Goal: Transaction & Acquisition: Purchase product/service

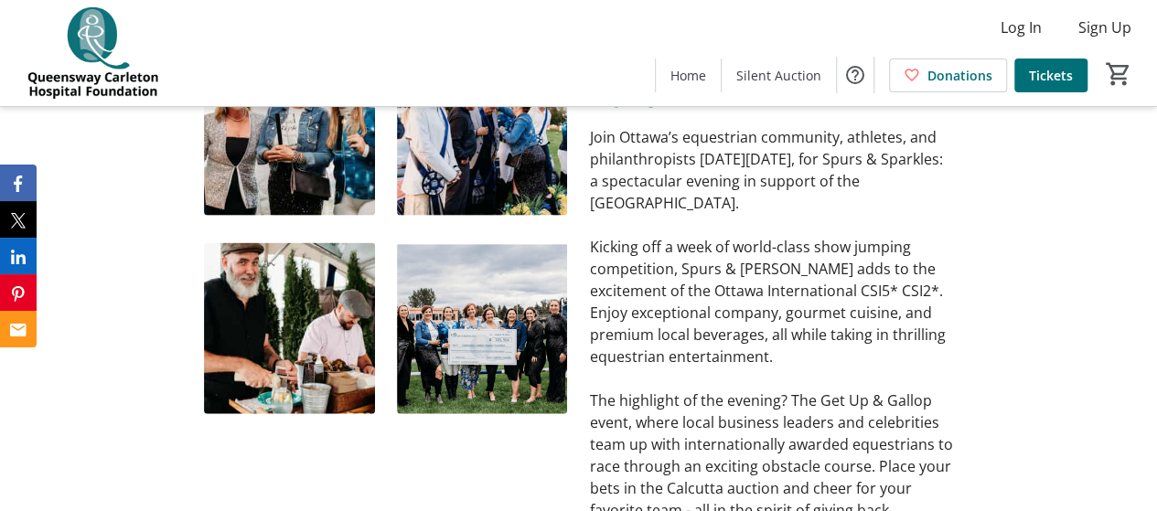
scroll to position [1555, 0]
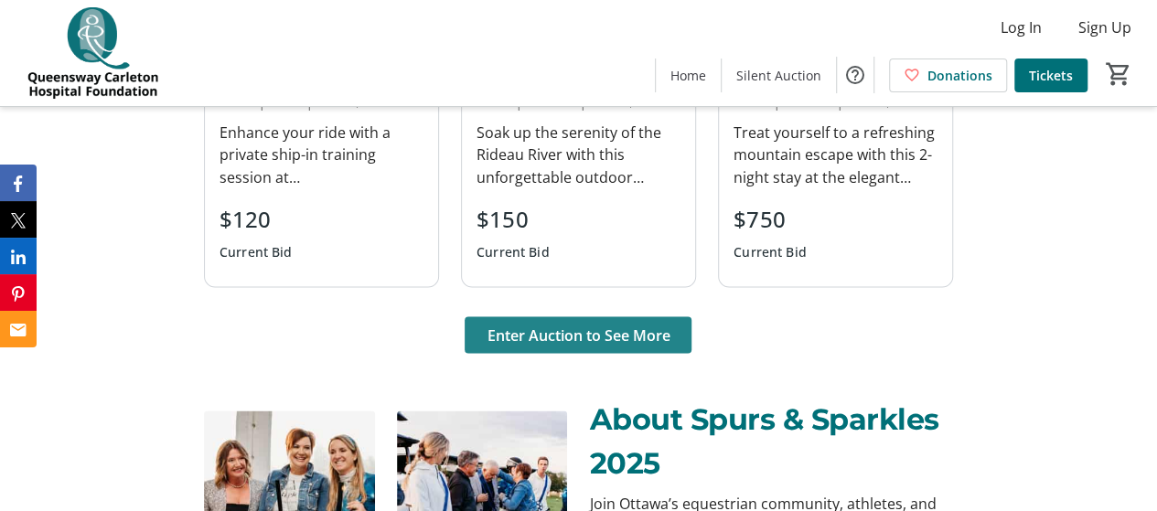
click at [628, 332] on span "Enter Auction to See More" at bounding box center [578, 335] width 183 height 22
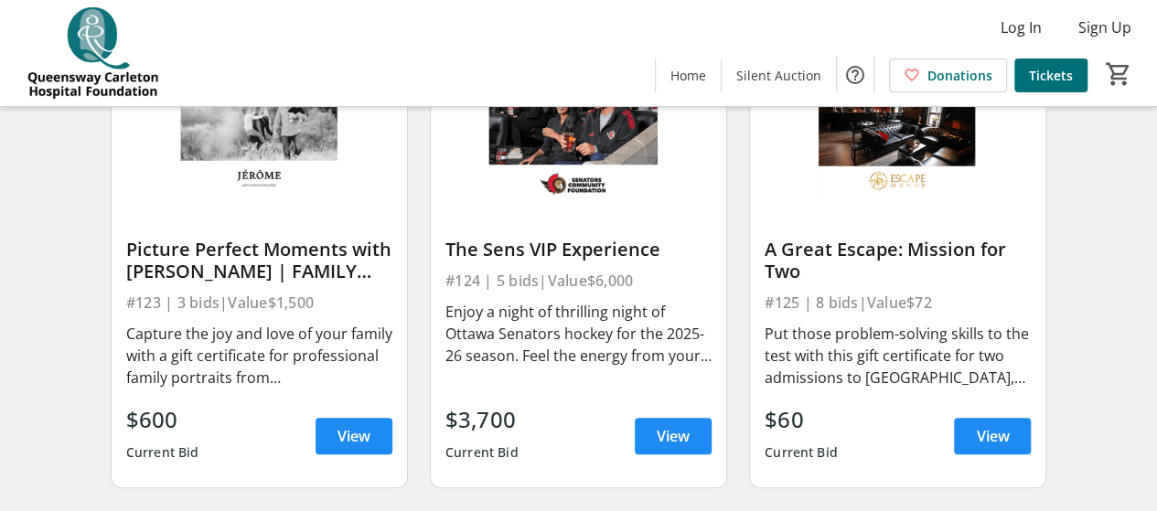
scroll to position [3659, 0]
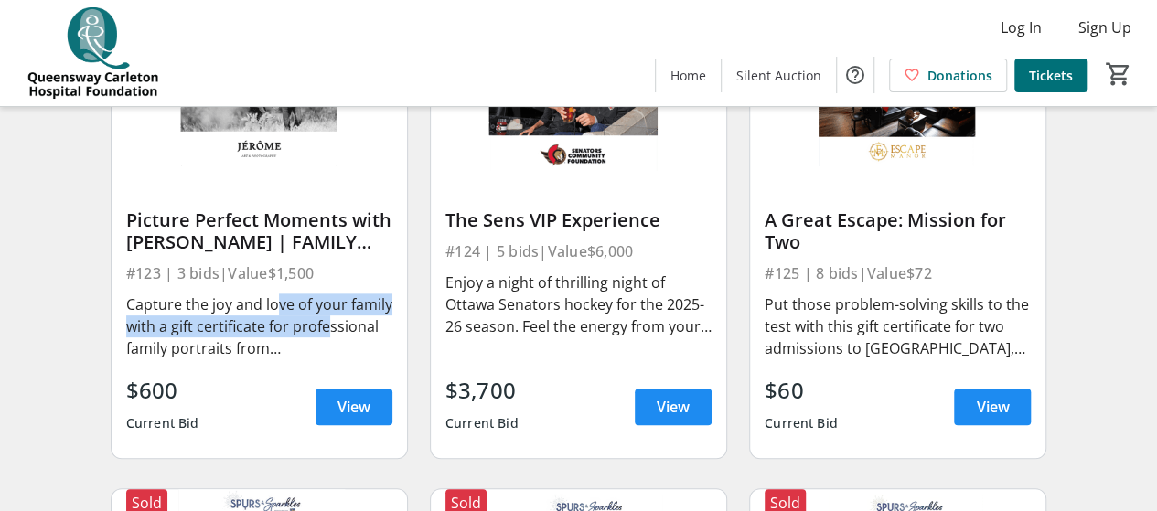
drag, startPoint x: 266, startPoint y: 317, endPoint x: 317, endPoint y: 336, distance: 54.4
click at [317, 336] on div "Capture the joy and love of your family with a gift certificate for professiona…" at bounding box center [259, 327] width 266 height 66
click at [291, 348] on div "Capture the joy and love of your family with a gift certificate for professiona…" at bounding box center [259, 327] width 266 height 66
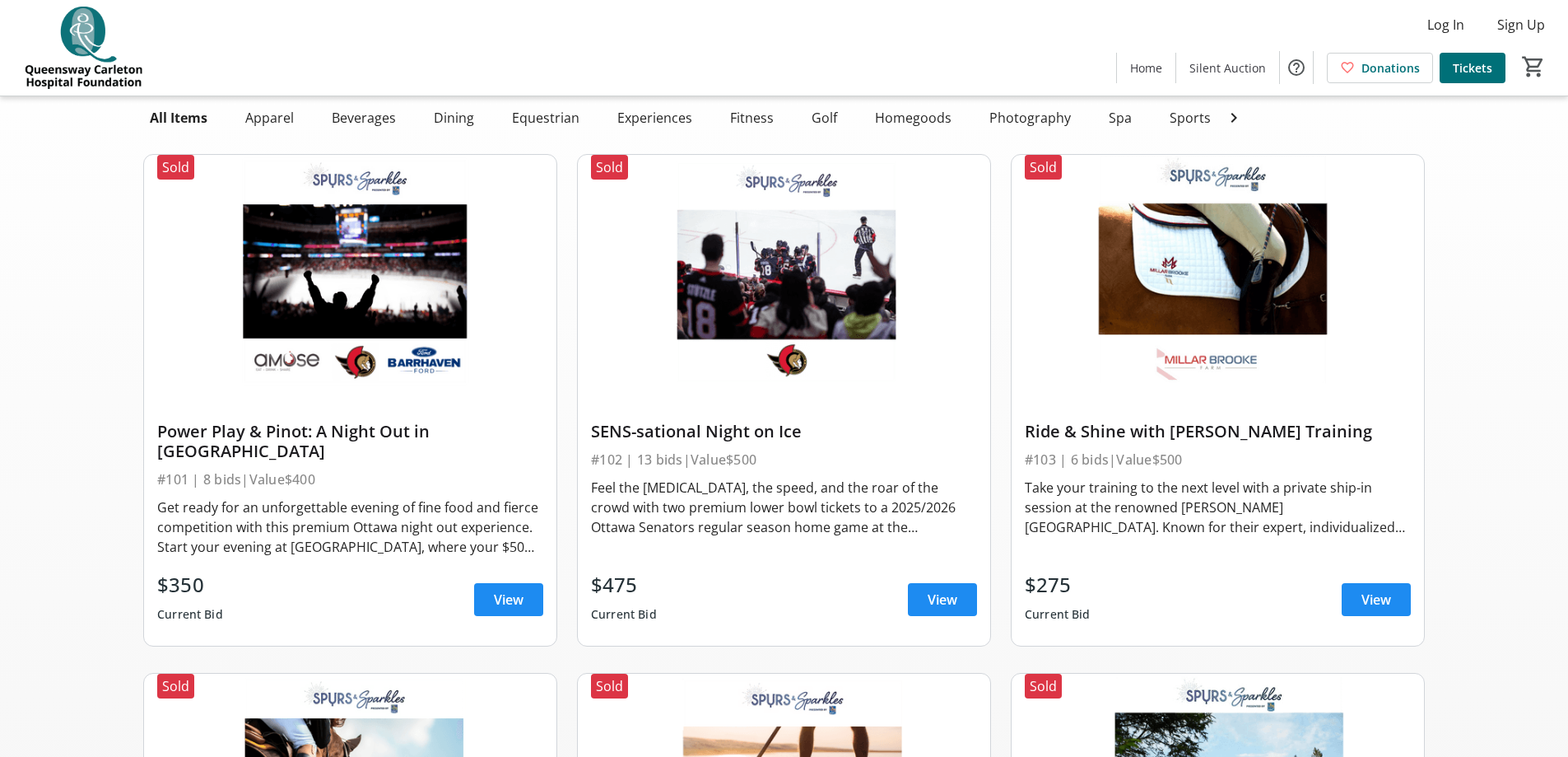
scroll to position [0, 0]
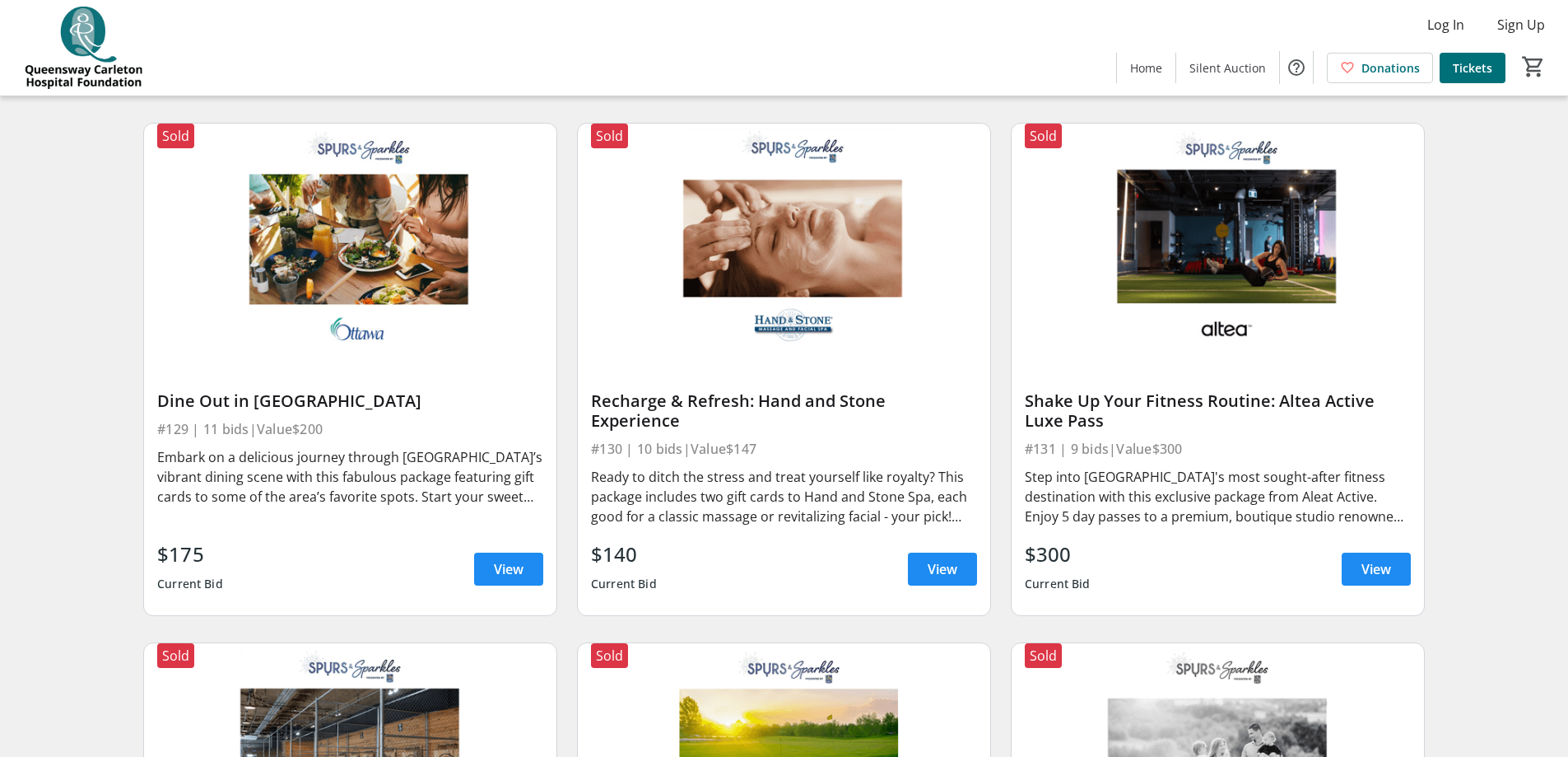
scroll to position [4727, 0]
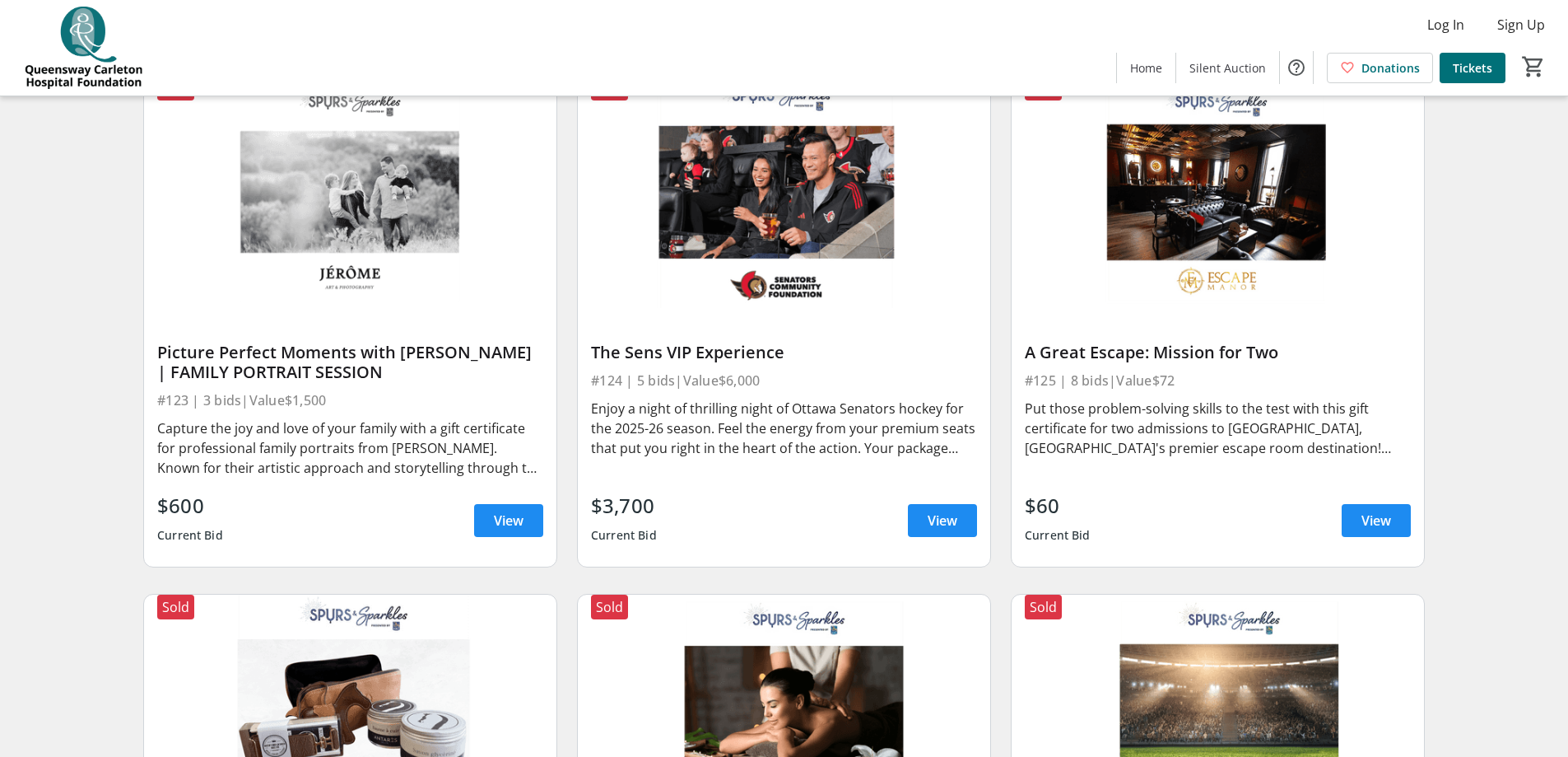
scroll to position [3657, 0]
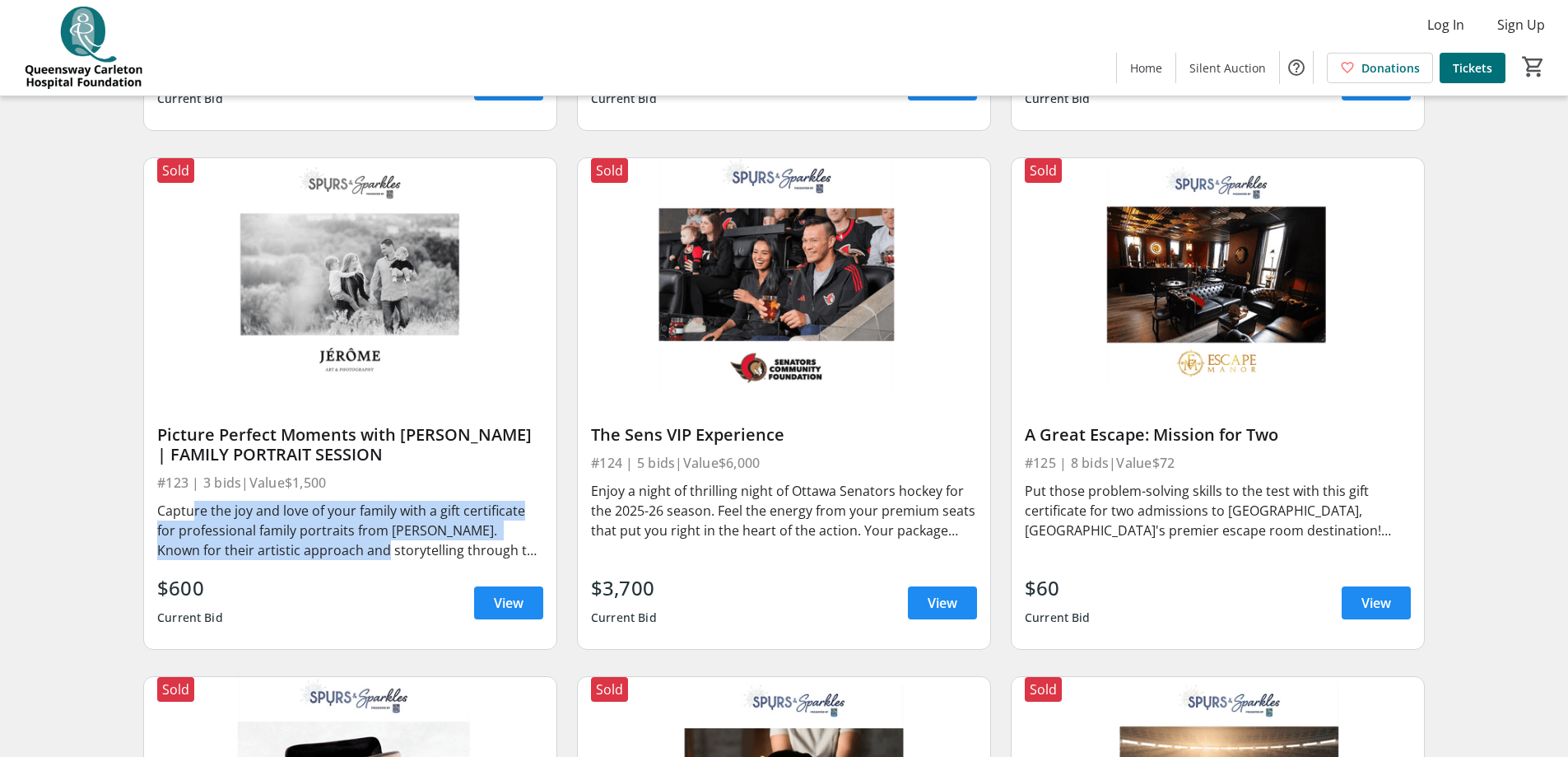
drag, startPoint x: 186, startPoint y: 483, endPoint x: 365, endPoint y: 542, distance: 188.5
click at [359, 459] on div "Capture the joy and love of your family with a gift certificate for professiona…" at bounding box center [350, 530] width 386 height 59
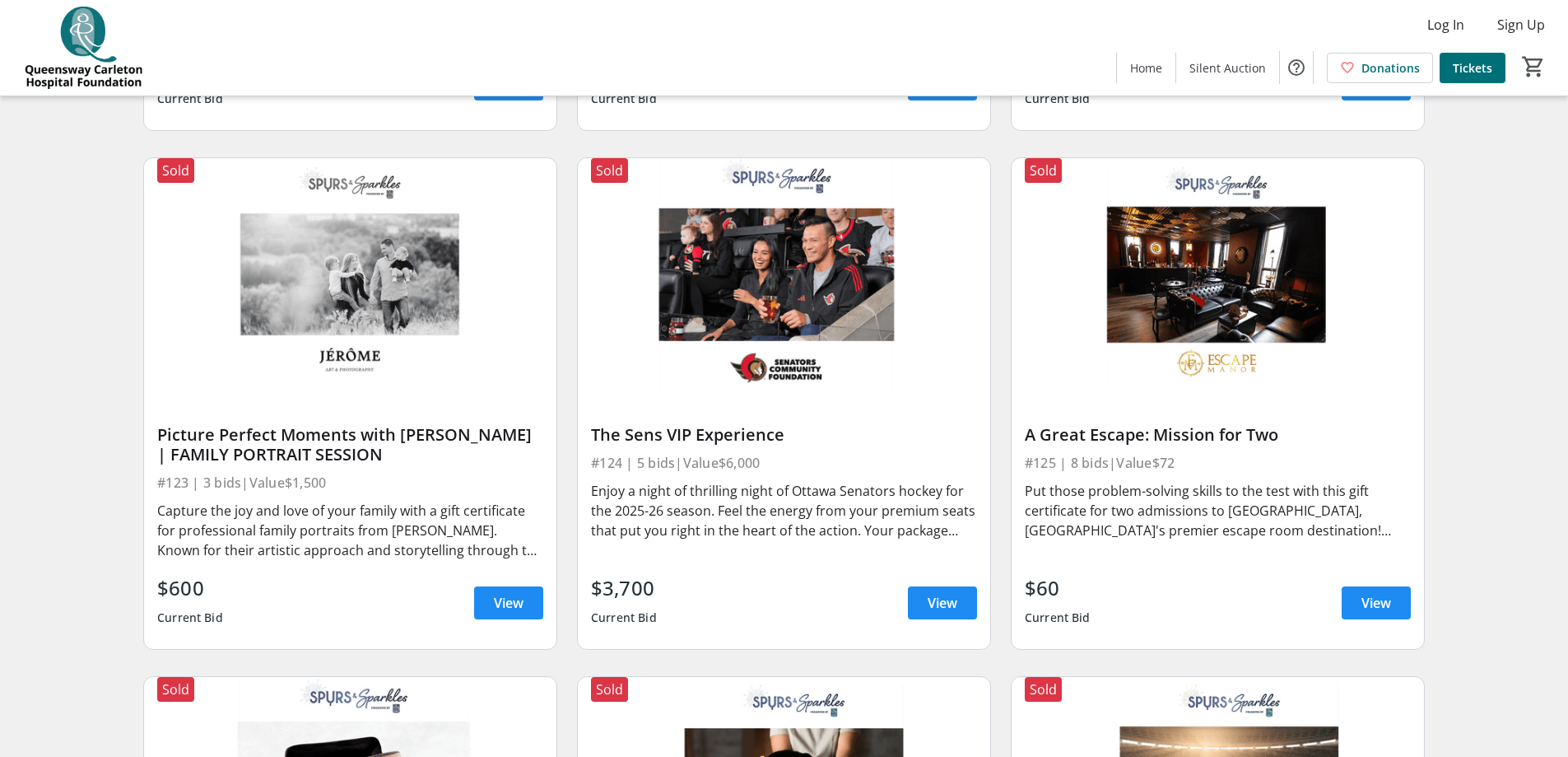
click at [417, 459] on div "Capture the joy and love of your family with a gift certificate for professiona…" at bounding box center [350, 530] width 386 height 59
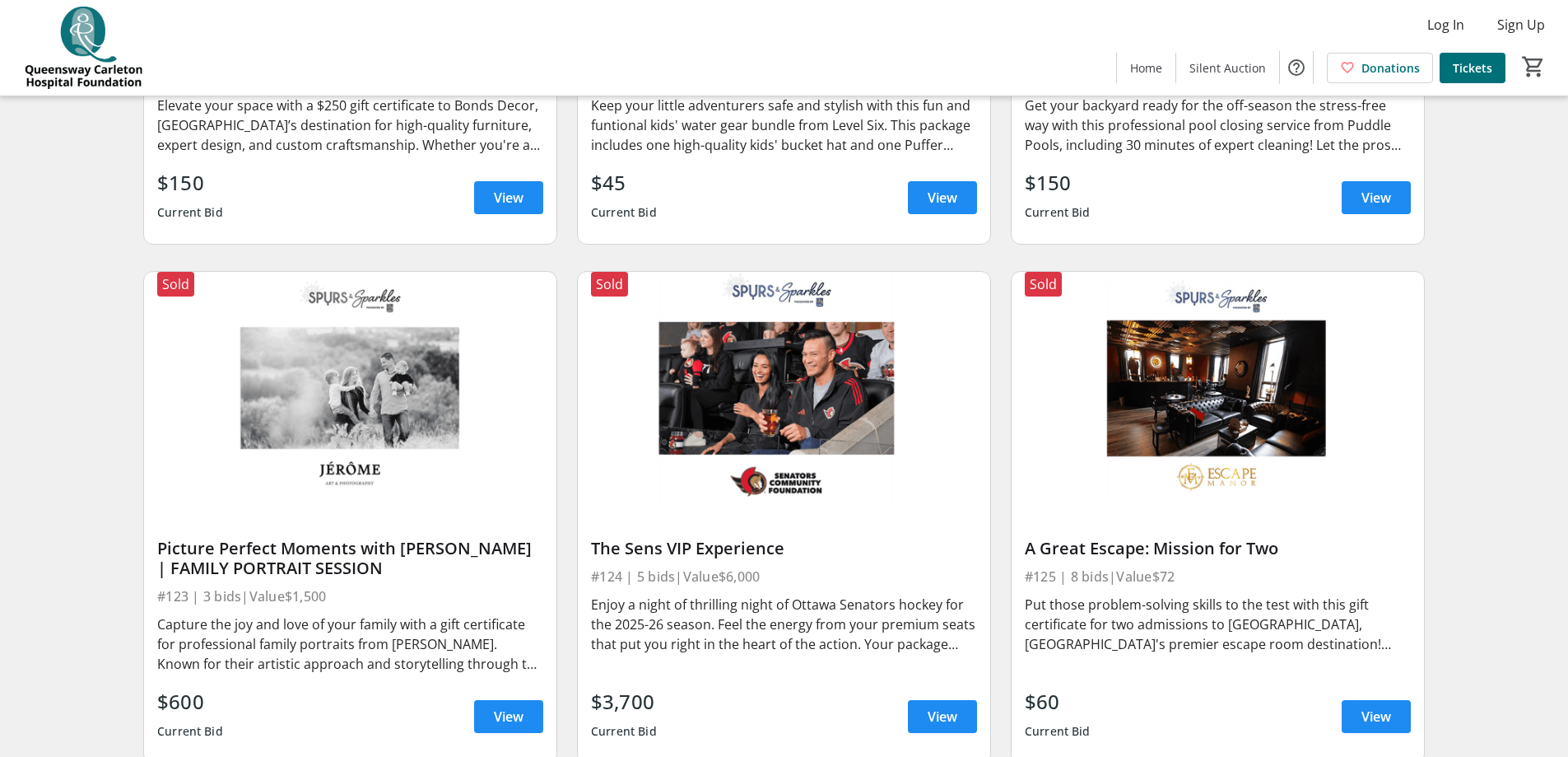
scroll to position [3574, 0]
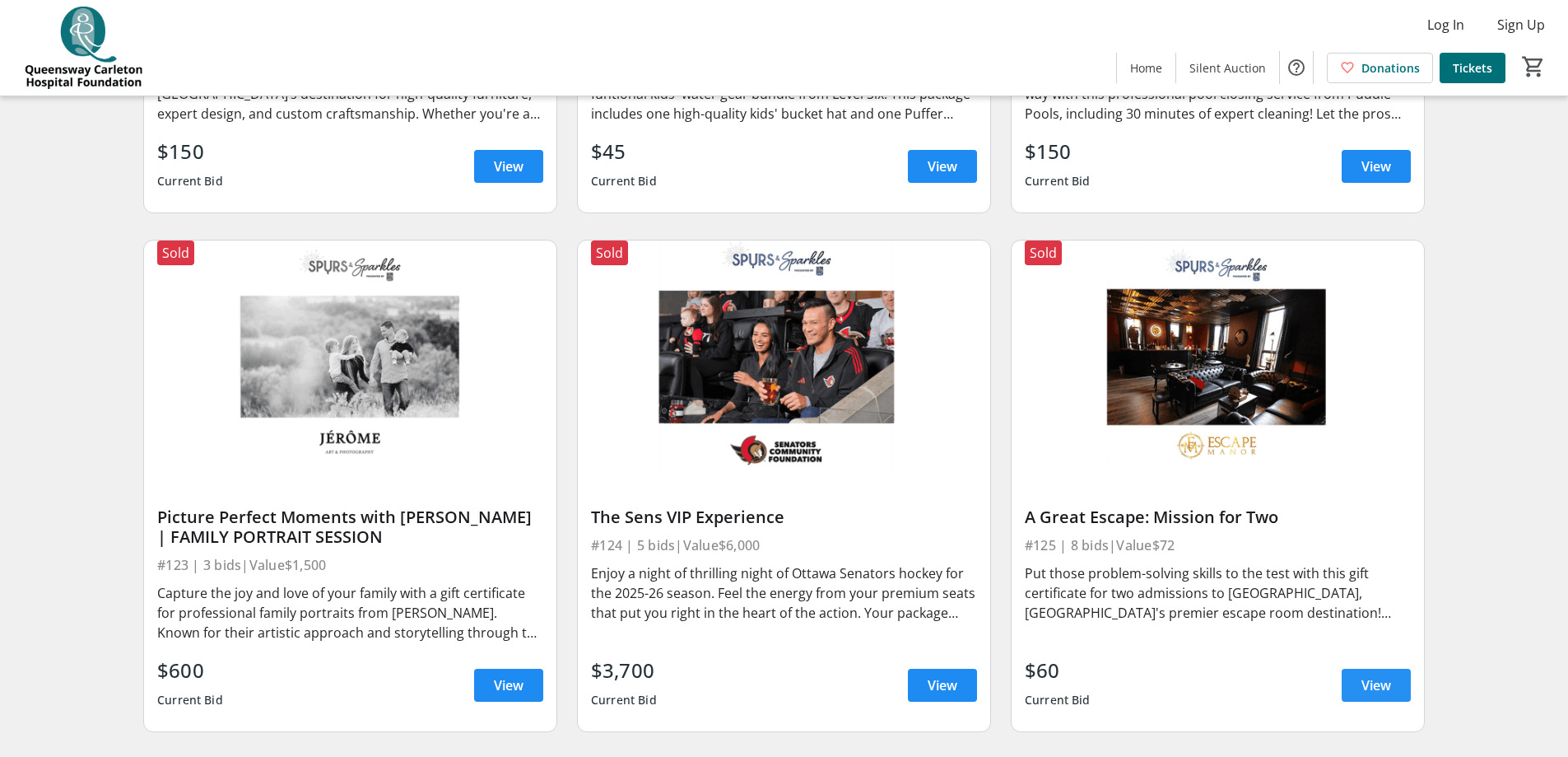
click at [1053, 459] on span at bounding box center [1375, 685] width 69 height 40
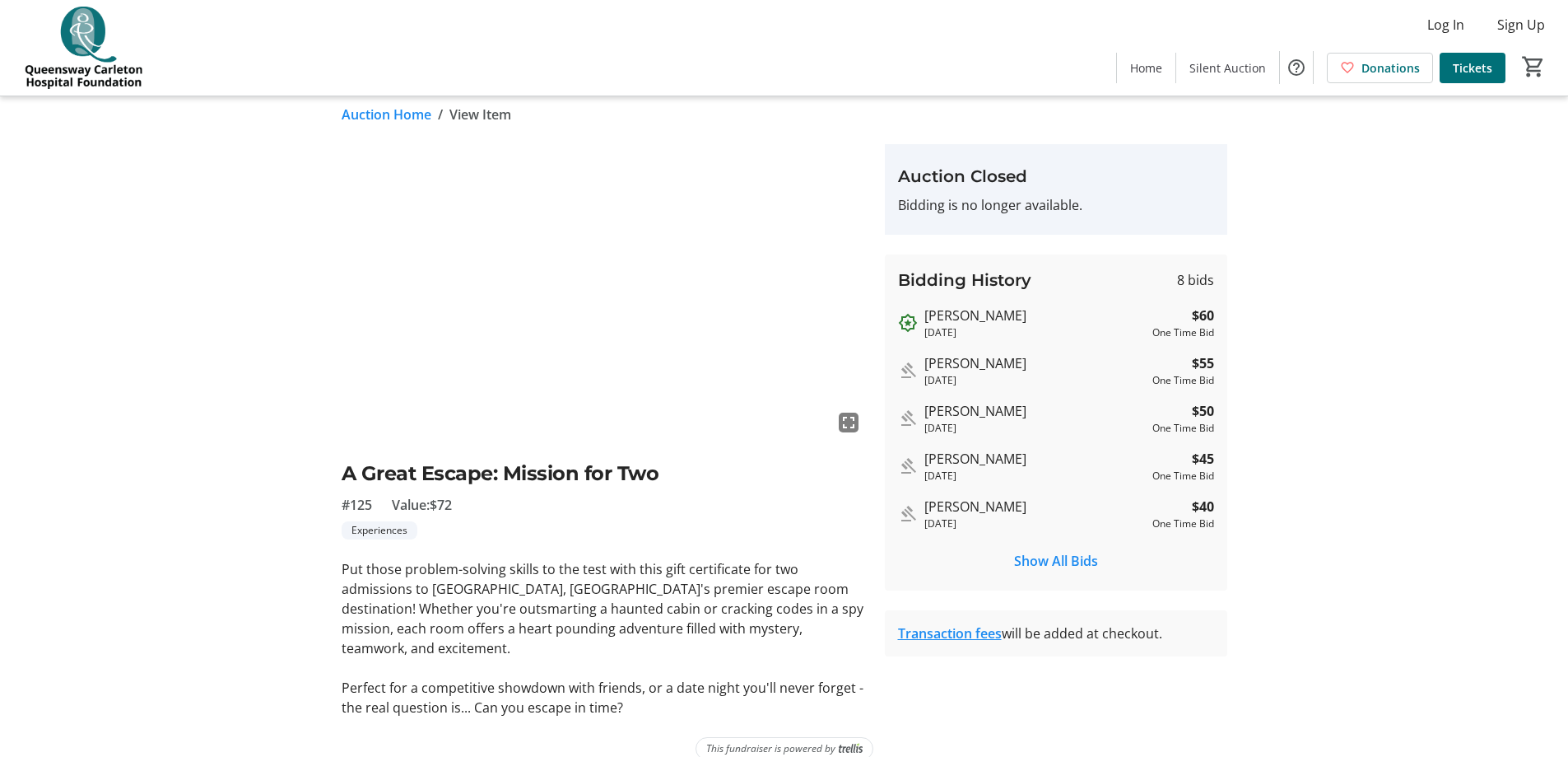
scroll to position [14, 0]
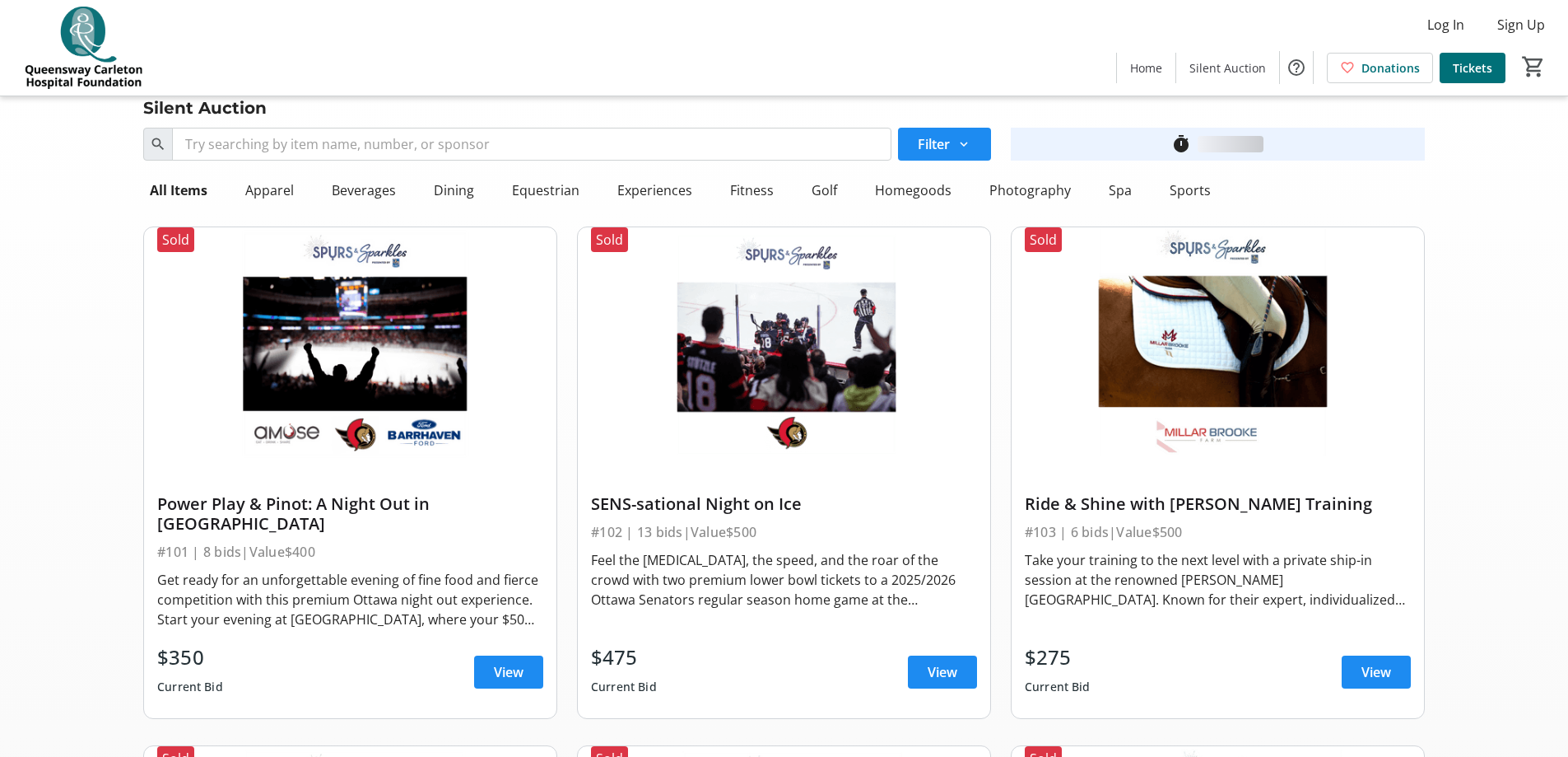
scroll to position [3574, 0]
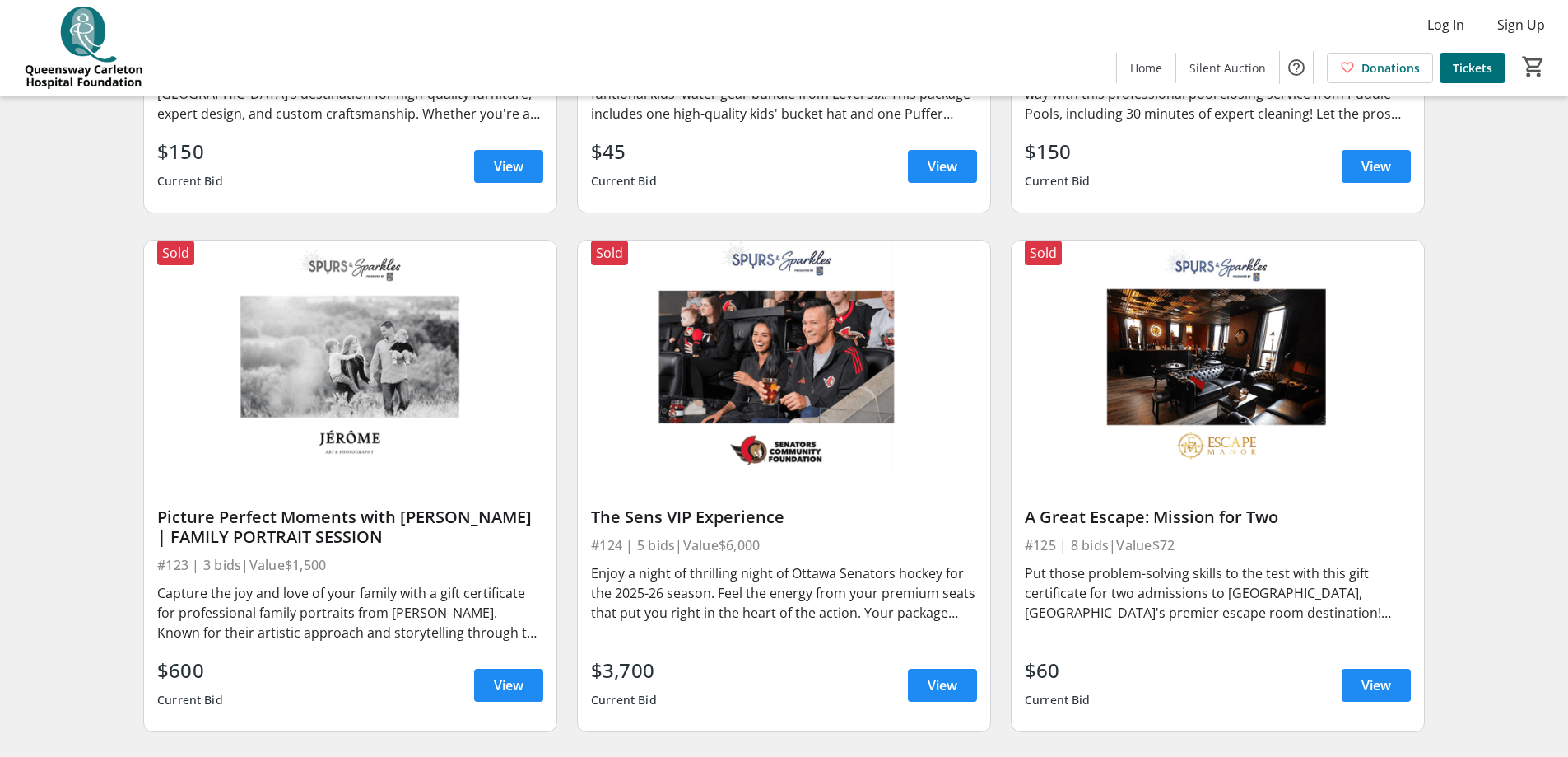
click at [1053, 459] on div "Put those problem-solving skills to the test with this gift certificate for two…" at bounding box center [1217, 593] width 386 height 59
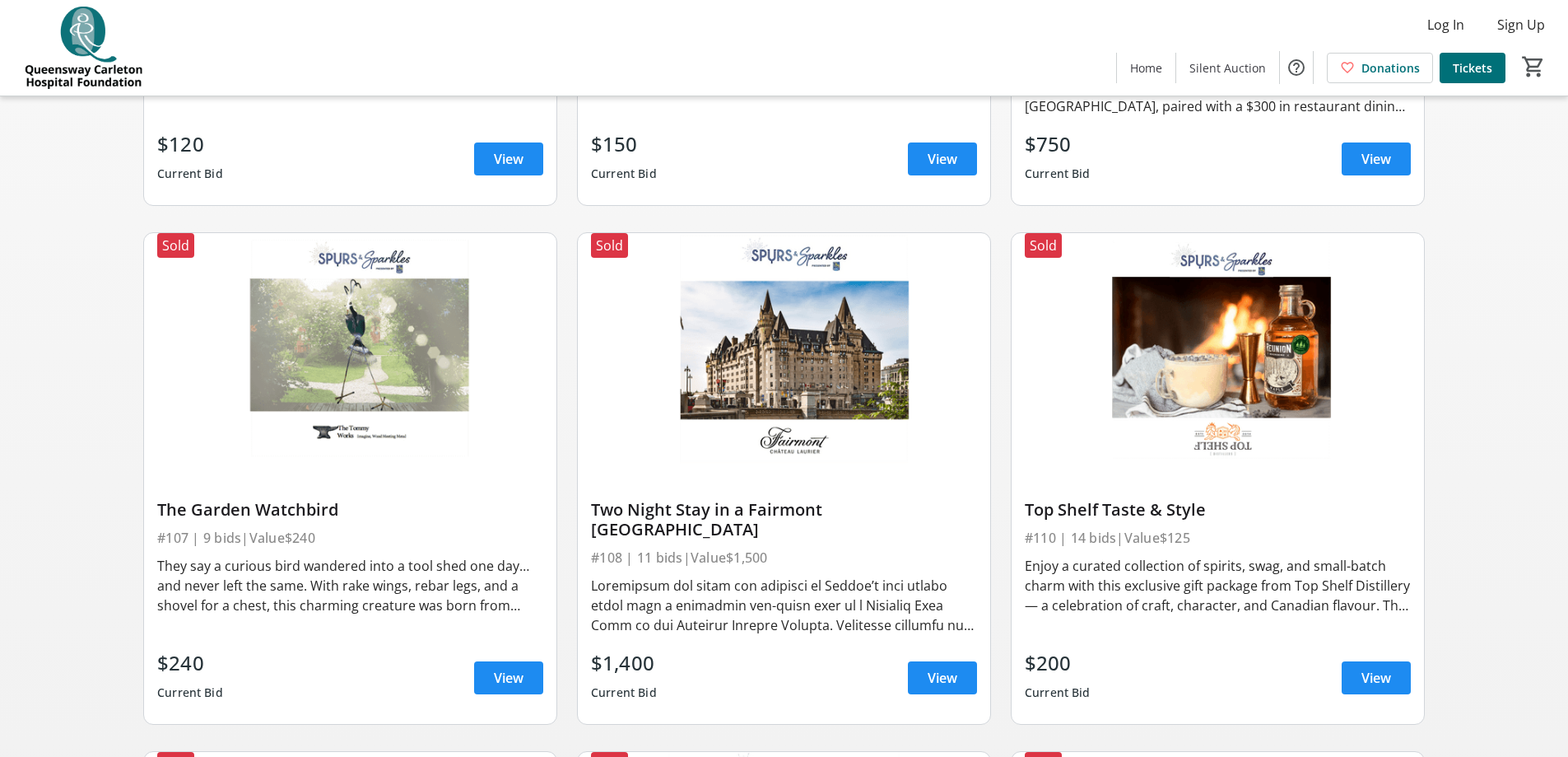
scroll to position [1022, 0]
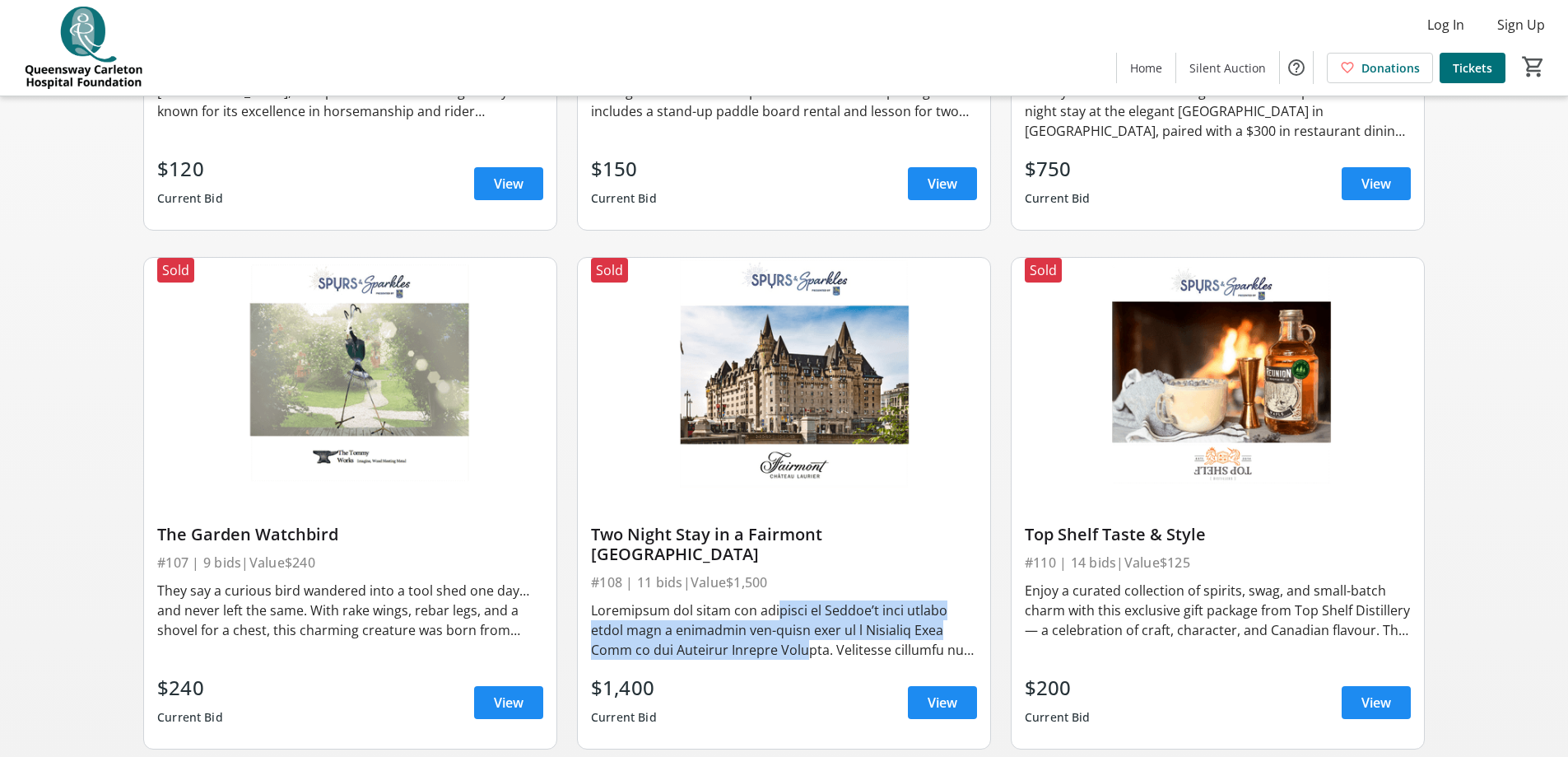
drag, startPoint x: 767, startPoint y: 592, endPoint x: 747, endPoint y: 642, distance: 53.9
click at [763, 459] on div at bounding box center [784, 630] width 386 height 59
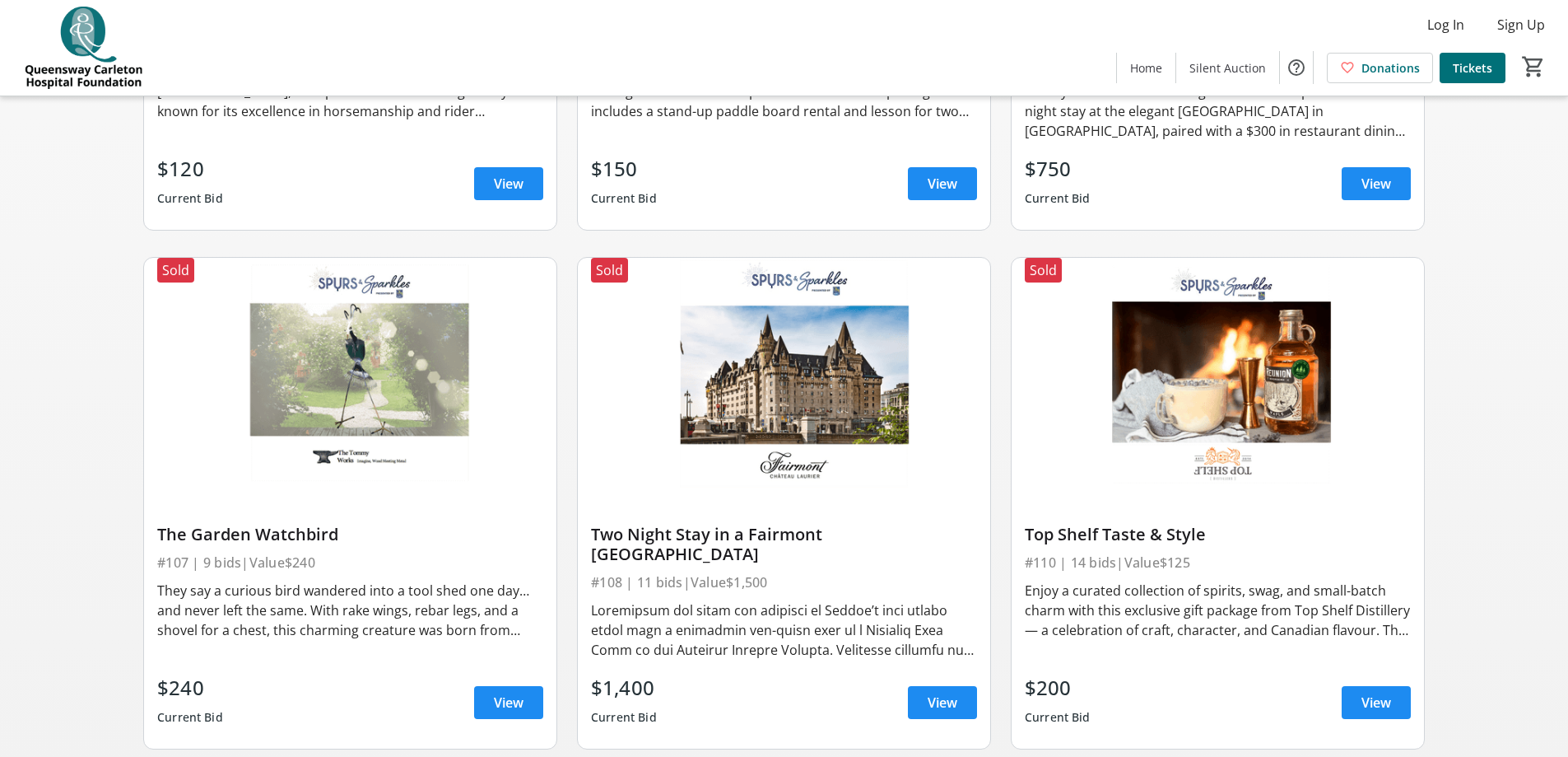
click at [696, 459] on div at bounding box center [784, 629] width 386 height 66
click at [920, 459] on span at bounding box center [942, 702] width 69 height 40
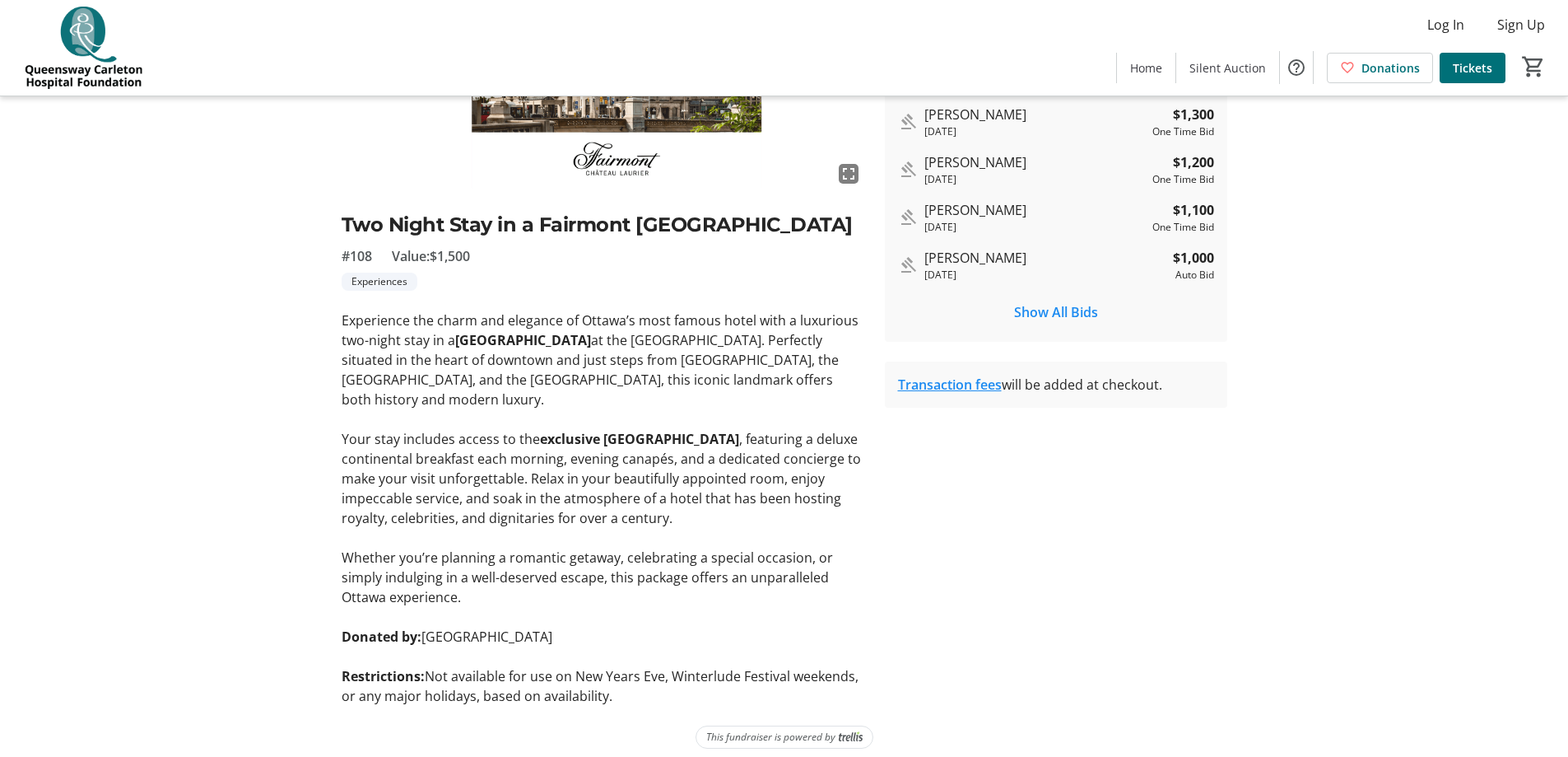
scroll to position [302, 0]
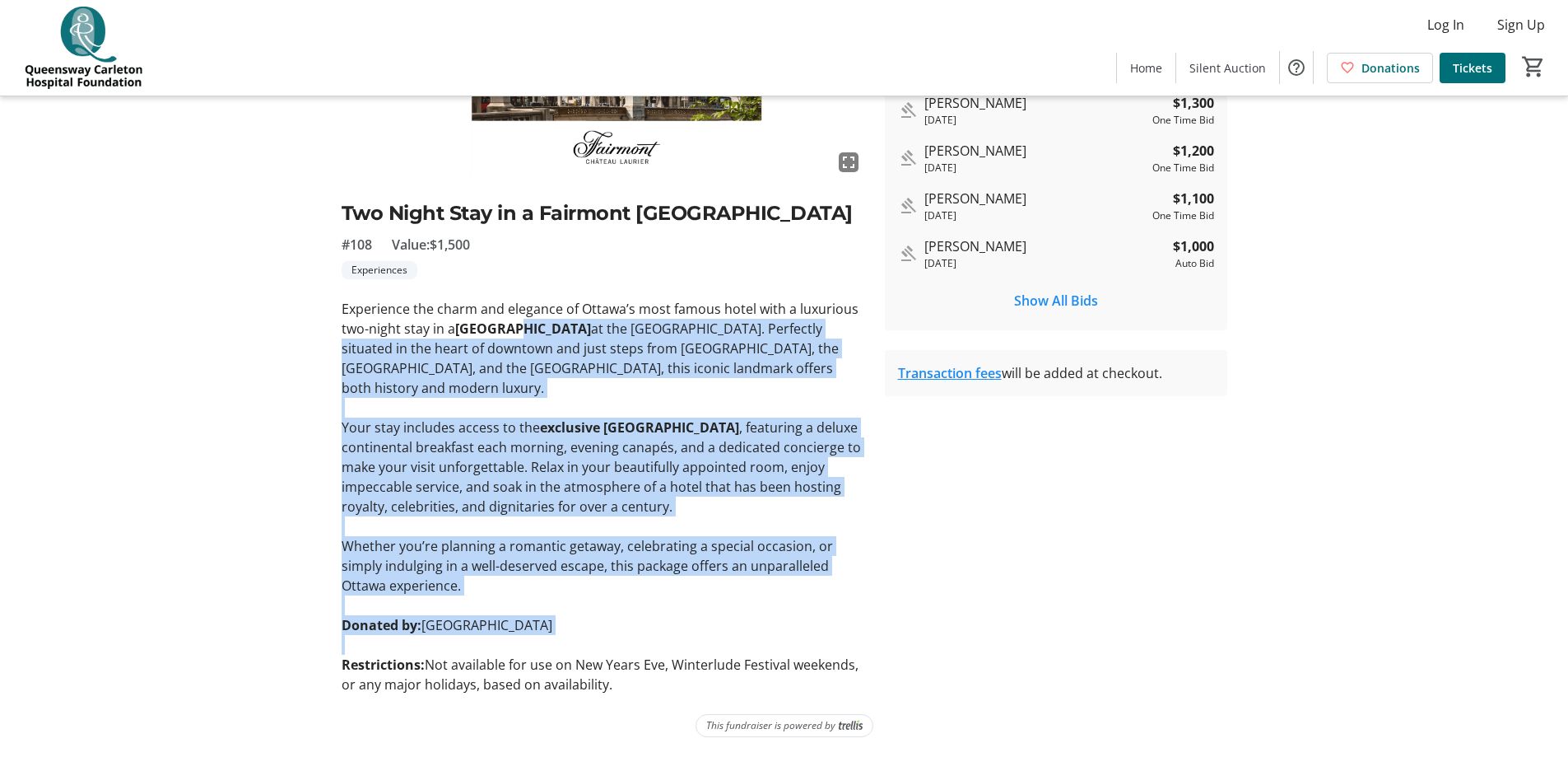
drag, startPoint x: 517, startPoint y: 327, endPoint x: 571, endPoint y: 655, distance: 332.4
click at [569, 459] on div "Experience the charm and elegance of Ottawa’s most famous hotel with a luxuriou…" at bounding box center [604, 496] width 524 height 395
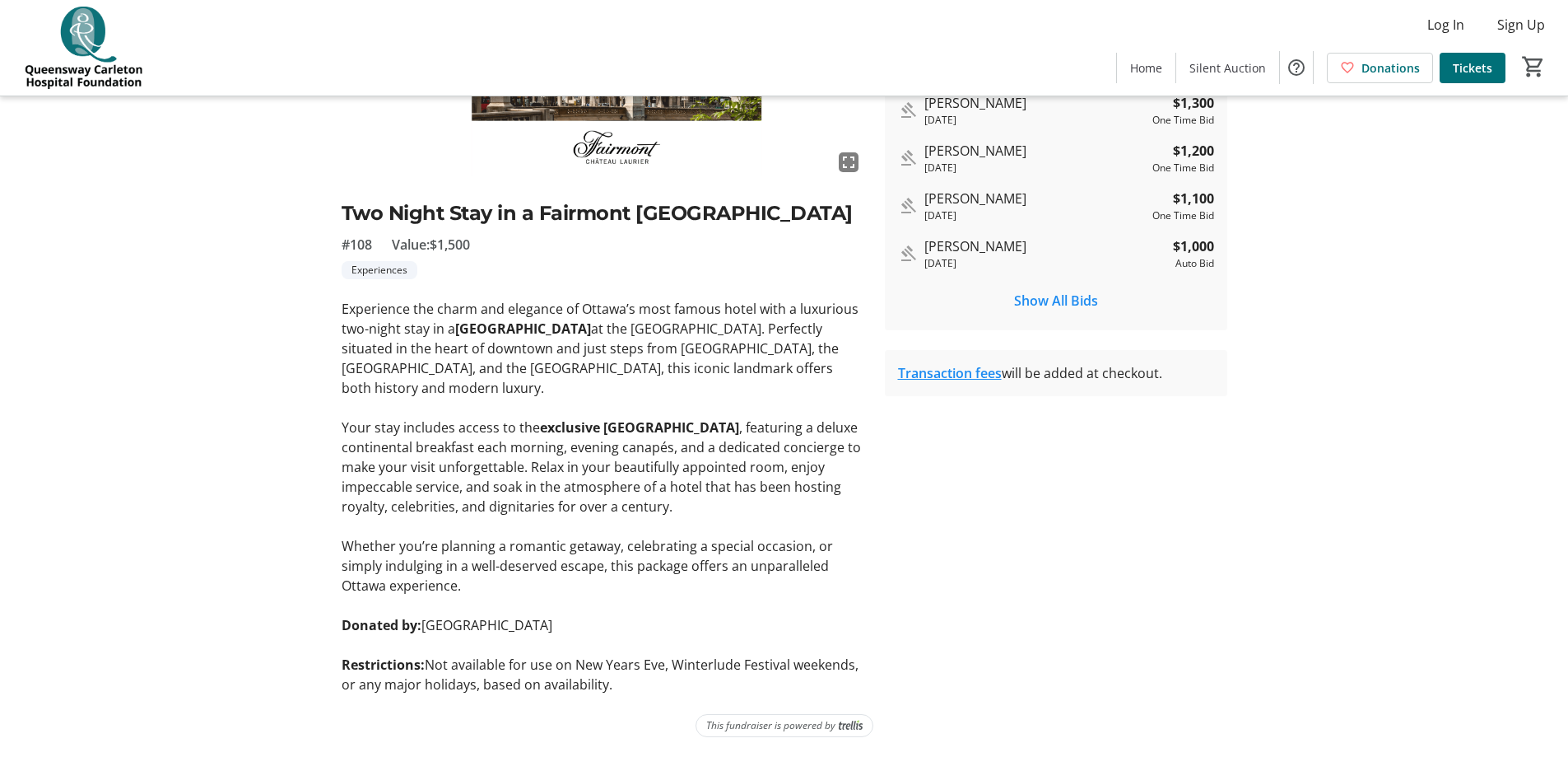
click at [541, 459] on p "Restrictions: Not available for use on New Years Eve, Winterlude Festival weeke…" at bounding box center [604, 674] width 524 height 40
drag, startPoint x: 611, startPoint y: 638, endPoint x: 486, endPoint y: 476, distance: 204.6
click at [543, 454] on div "Auction Home / View Item fullscreen Two Night Stay in a [GEOGRAPHIC_DATA] #108 …" at bounding box center [784, 291] width 1086 height 933
click at [474, 459] on p "Your stay includes access to the exclusive [GEOGRAPHIC_DATA] , featuring a delu…" at bounding box center [604, 467] width 524 height 99
drag, startPoint x: 415, startPoint y: 614, endPoint x: 632, endPoint y: 702, distance: 234.2
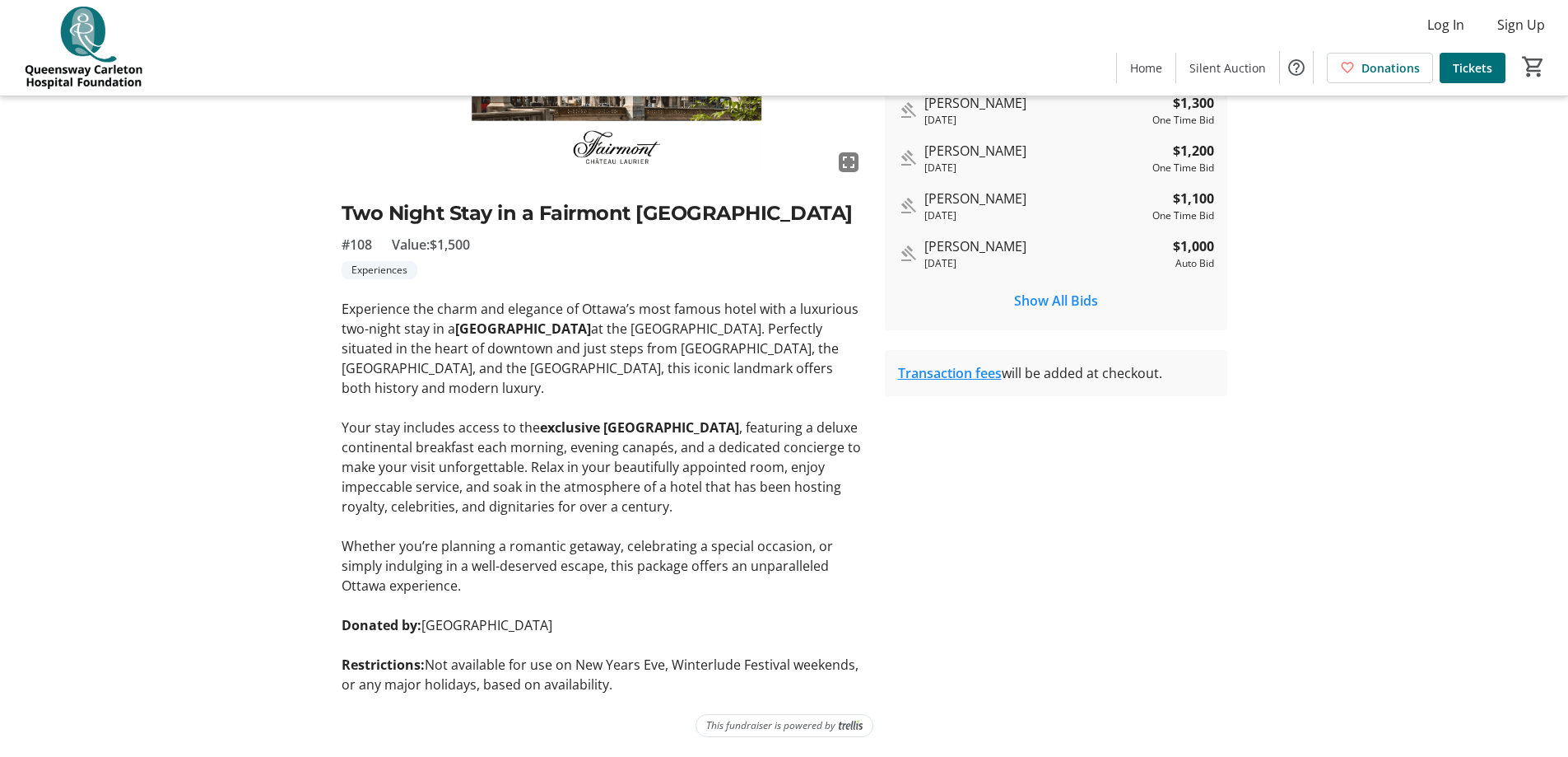
click at [632, 459] on div "Auction Home / View Item fullscreen Two Night Stay in a [GEOGRAPHIC_DATA] #108 …" at bounding box center [784, 291] width 1086 height 933
click at [604, 459] on div "Auction Home / View Item fullscreen Two Night Stay in a [GEOGRAPHIC_DATA] #108 …" at bounding box center [784, 291] width 1086 height 933
drag, startPoint x: 663, startPoint y: 699, endPoint x: 495, endPoint y: 509, distance: 253.6
click at [497, 459] on div "Auction Home / View Item fullscreen Two Night Stay in a [GEOGRAPHIC_DATA] #108 …" at bounding box center [784, 291] width 1086 height 933
click at [486, 459] on p "Your stay includes access to the exclusive [GEOGRAPHIC_DATA] , featuring a delu…" at bounding box center [604, 467] width 524 height 99
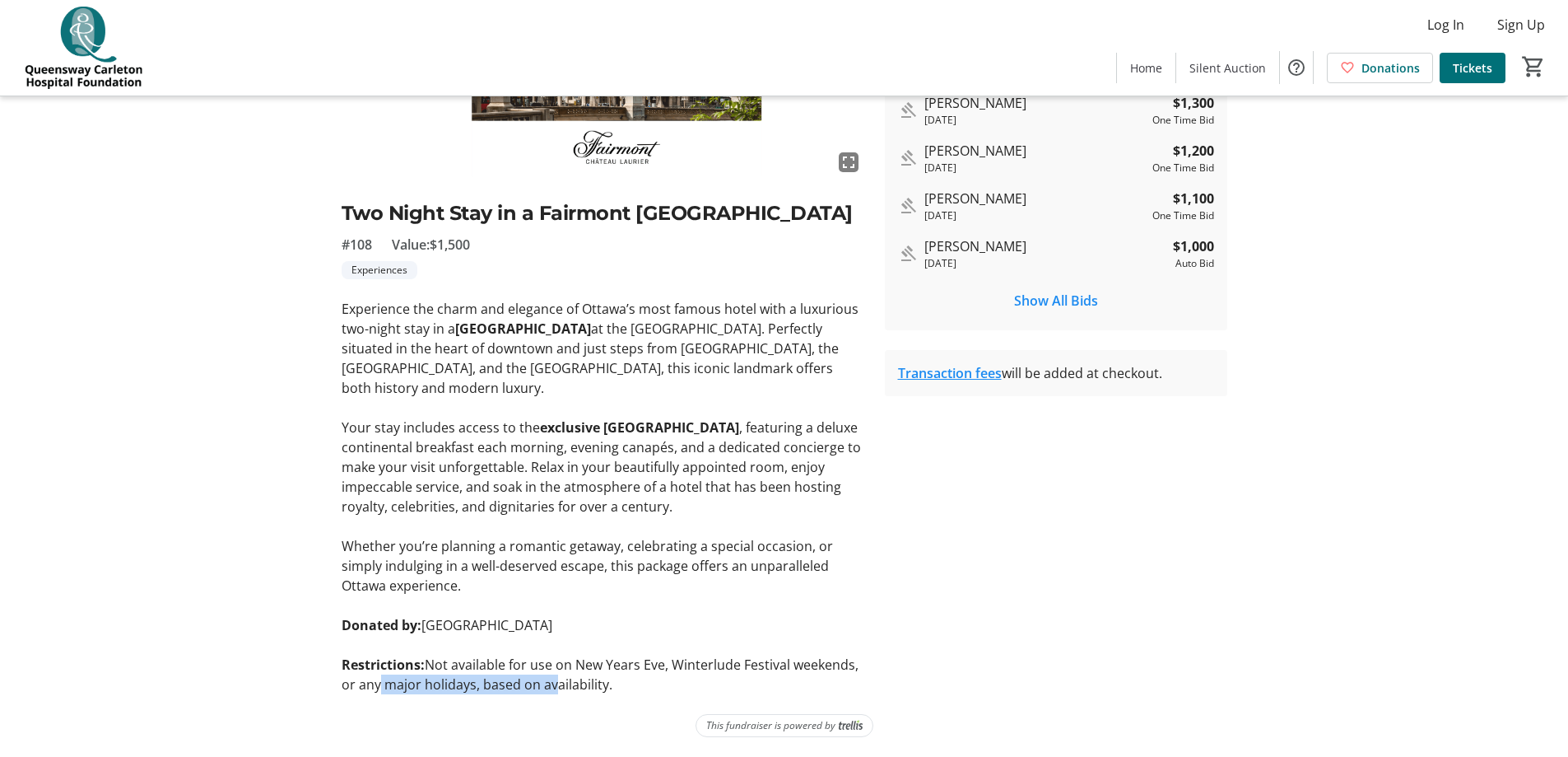
drag, startPoint x: 379, startPoint y: 678, endPoint x: 598, endPoint y: 686, distance: 219.1
click at [578, 459] on p "Restrictions: Not available for use on New Years Eve, Winterlude Festival weeke…" at bounding box center [604, 674] width 524 height 40
click at [618, 459] on p "Restrictions: Not available for use on New Years Eve, Winterlude Festival weeke…" at bounding box center [604, 674] width 524 height 40
drag, startPoint x: 652, startPoint y: 689, endPoint x: 521, endPoint y: 459, distance: 264.7
click at [524, 459] on div "Experience the charm and elegance of Ottawa’s most famous hotel with a luxuriou…" at bounding box center [604, 496] width 524 height 395
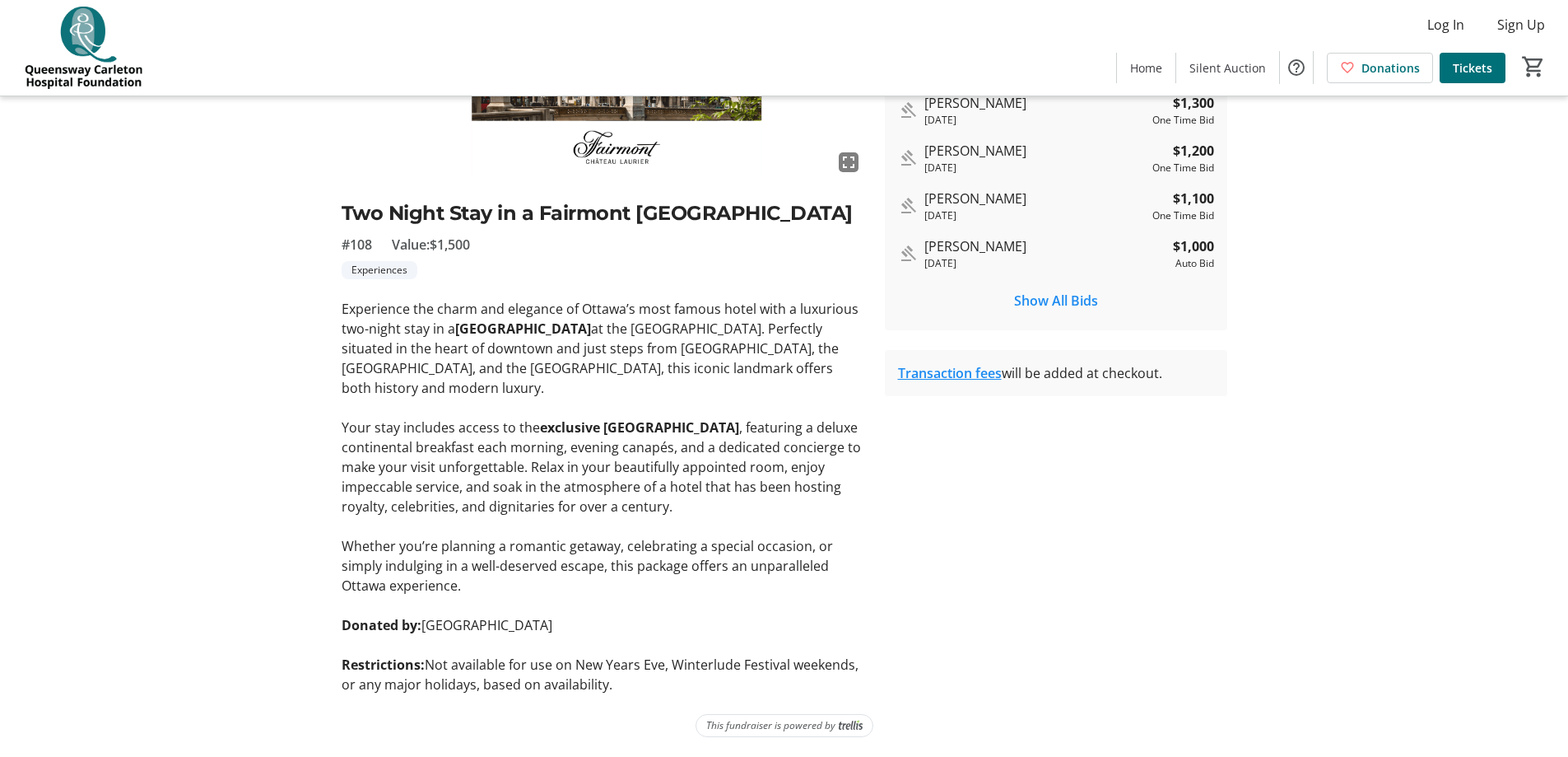
click at [499, 459] on p "Your stay includes access to the exclusive [GEOGRAPHIC_DATA] , featuring a delu…" at bounding box center [604, 467] width 524 height 99
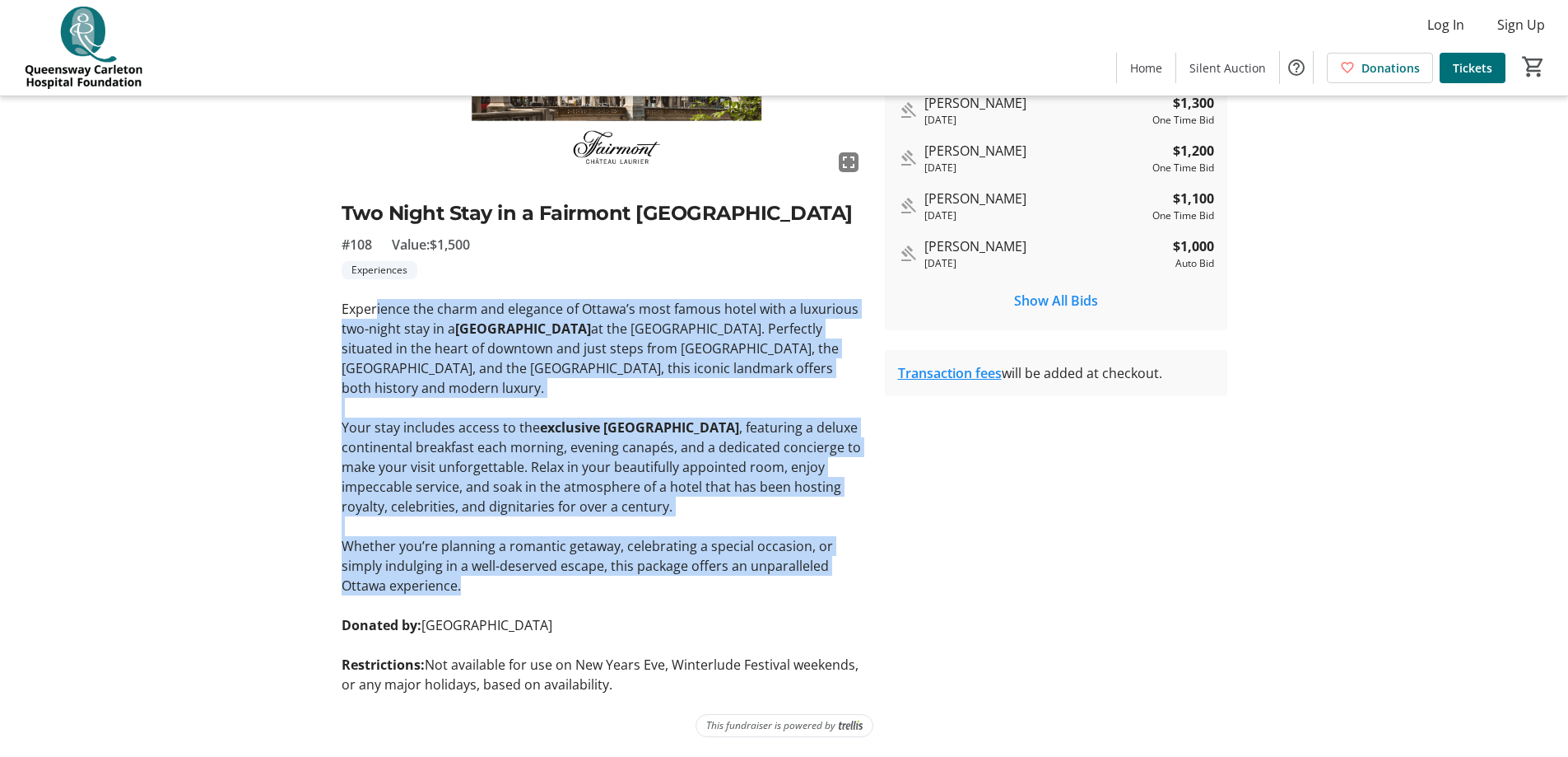
drag, startPoint x: 381, startPoint y: 331, endPoint x: 535, endPoint y: 626, distance: 332.8
click at [535, 459] on div "fullscreen Two Night Stay in a [GEOGRAPHIC_DATA] #108 Value: $1,500 Experiences…" at bounding box center [604, 289] width 524 height 810
click at [499, 459] on p "Whether you’re planning a romantic getaway, celebrating a special occasion, or …" at bounding box center [604, 566] width 524 height 59
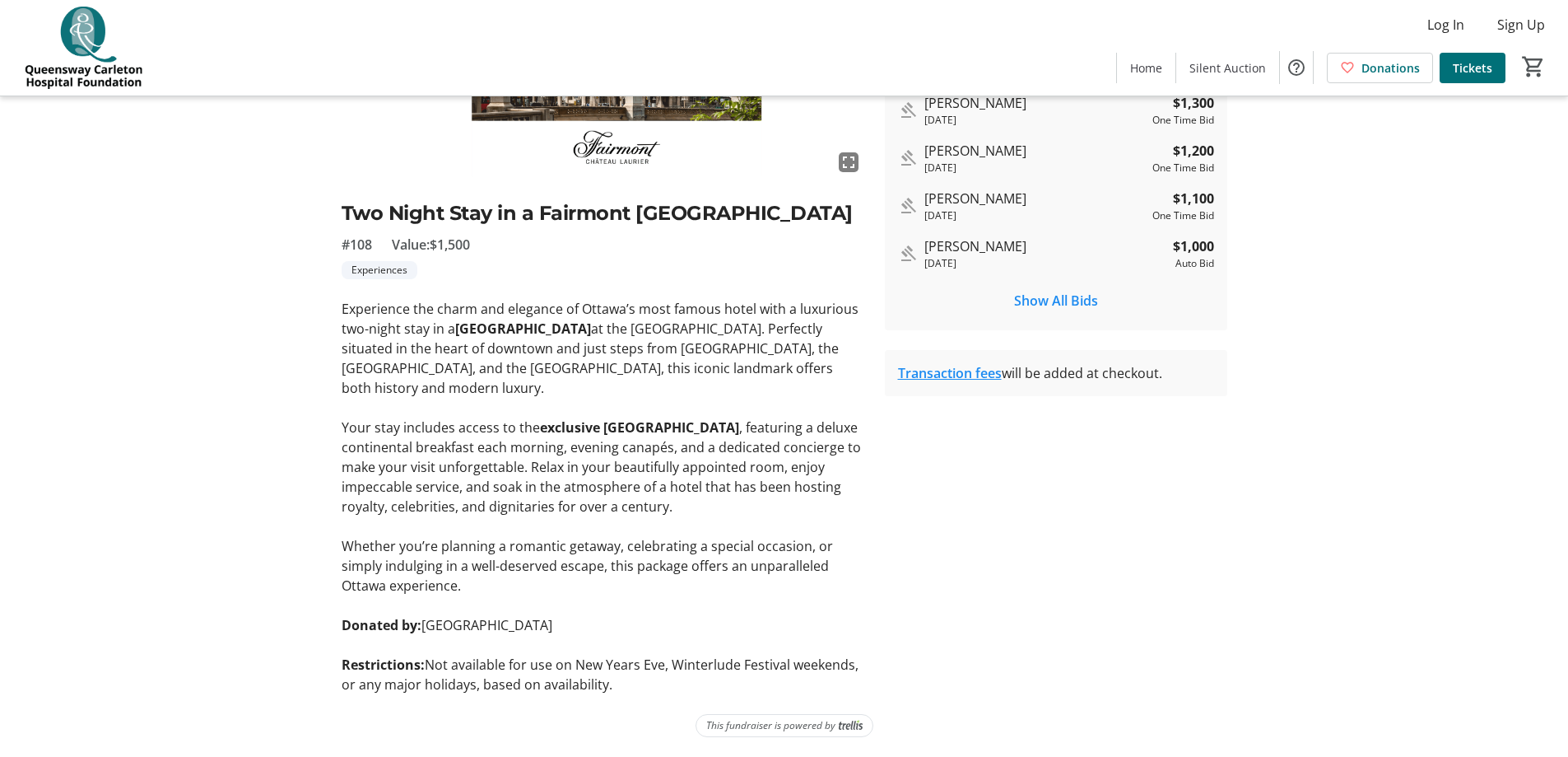
click at [554, 444] on p "Your stay includes access to the exclusive [GEOGRAPHIC_DATA] , featuring a delu…" at bounding box center [604, 467] width 524 height 99
drag, startPoint x: 639, startPoint y: 689, endPoint x: 555, endPoint y: 420, distance: 281.8
click at [555, 420] on div "Experience the charm and elegance of Ottawa’s most famous hotel with a luxuriou…" at bounding box center [604, 496] width 524 height 395
click at [553, 425] on strong "exclusive [GEOGRAPHIC_DATA]" at bounding box center [639, 428] width 199 height 18
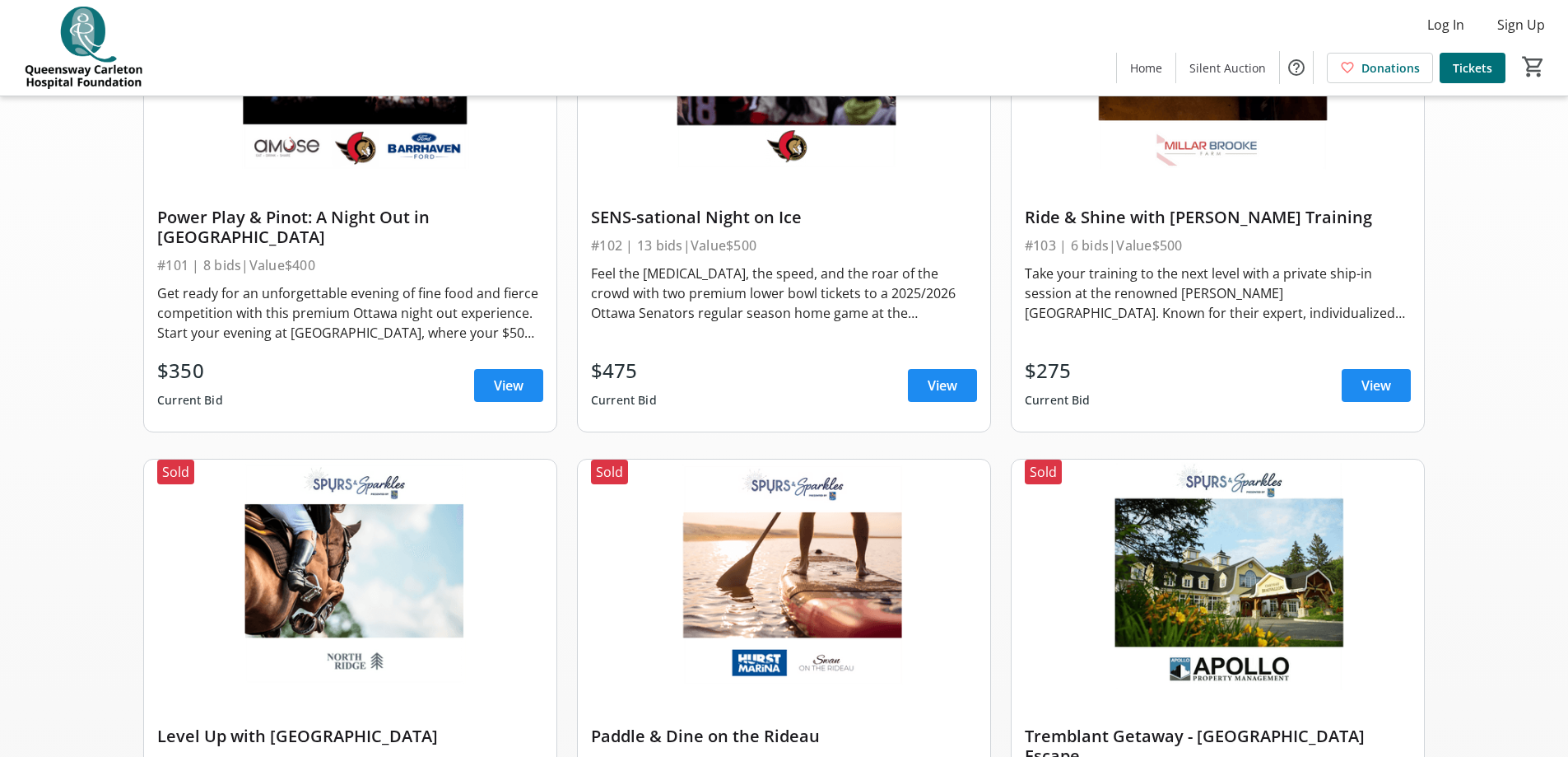
scroll to position [1022, 0]
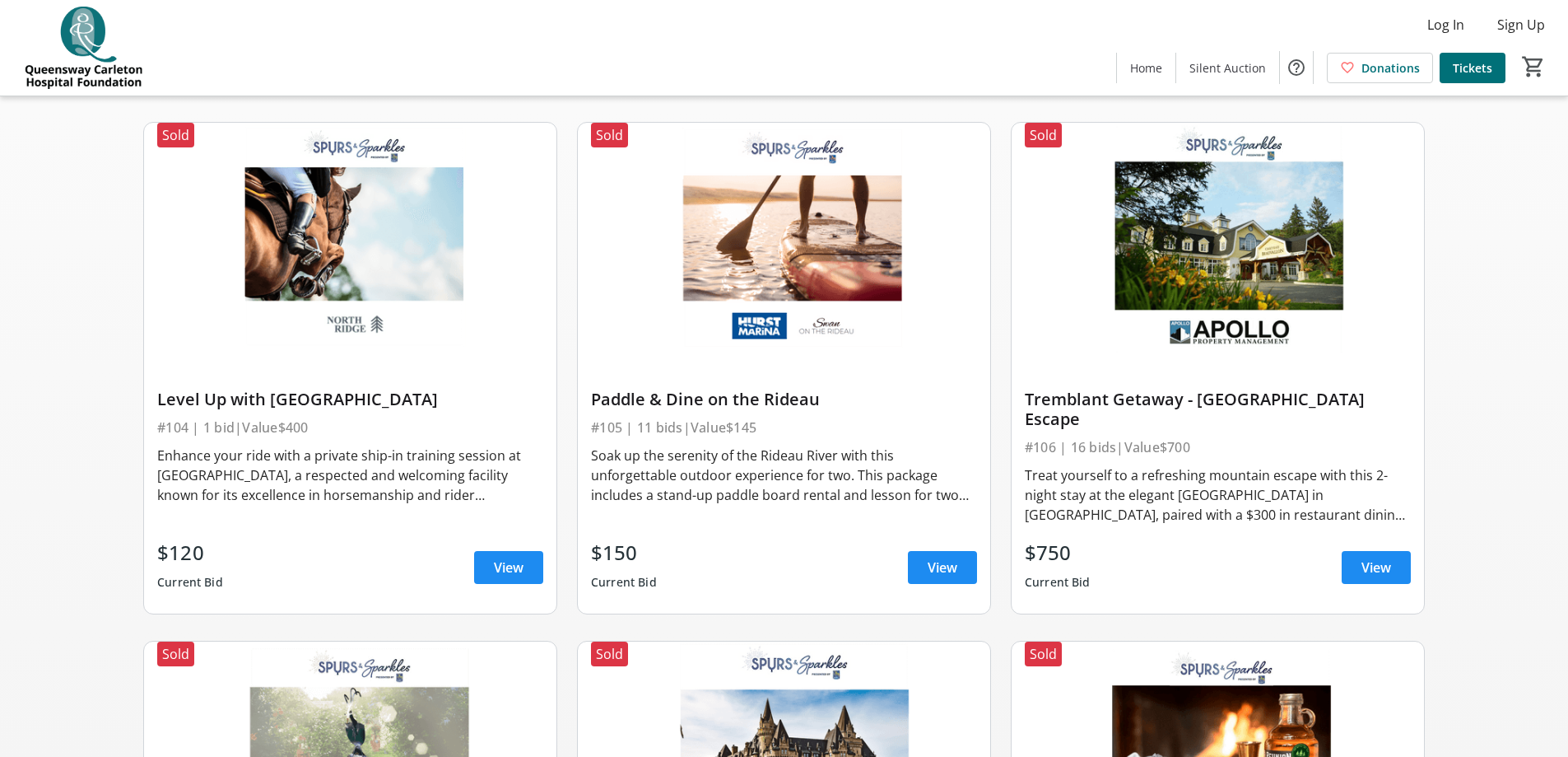
scroll to position [610, 0]
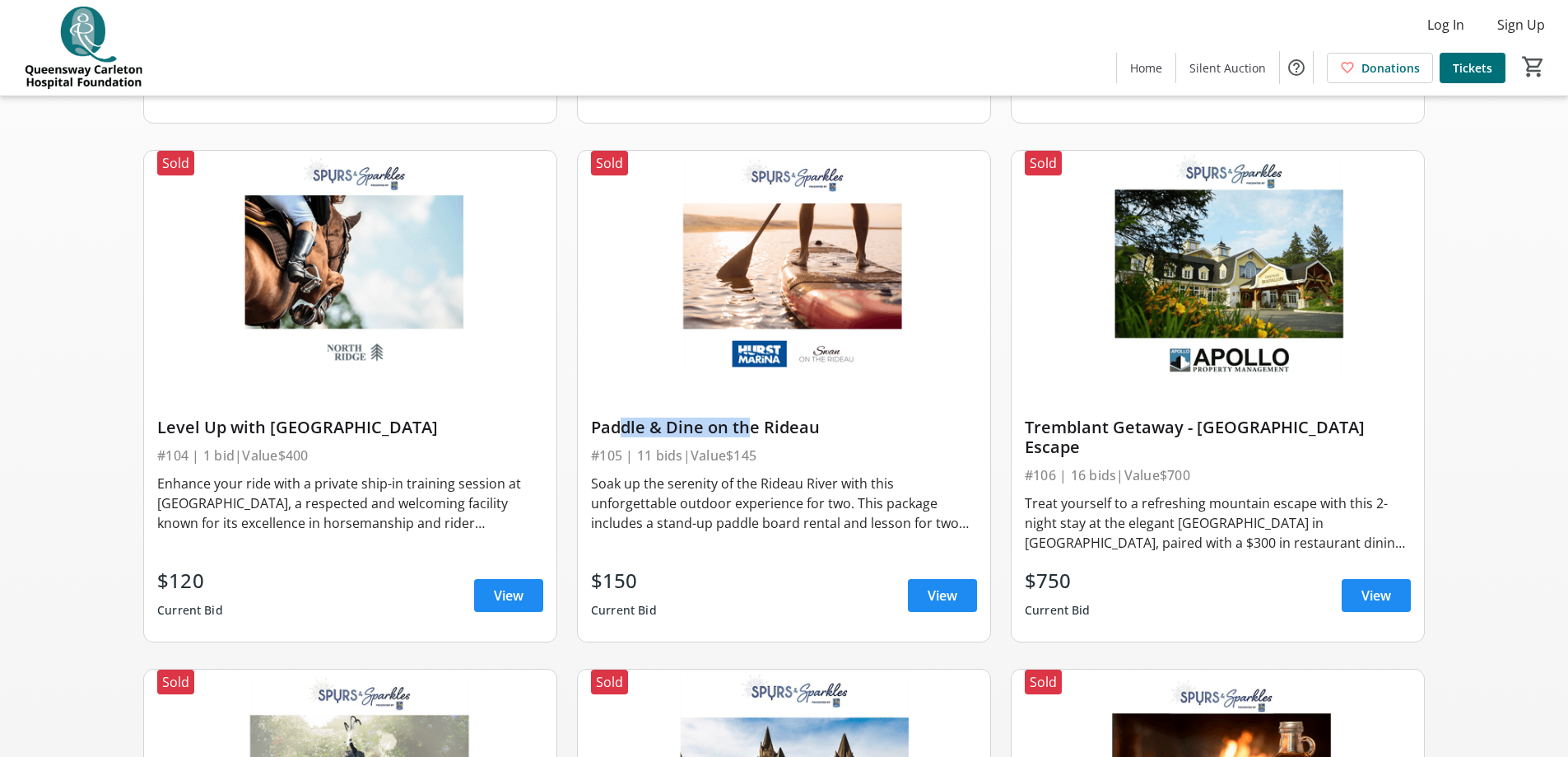
drag, startPoint x: 614, startPoint y: 410, endPoint x: 816, endPoint y: 406, distance: 202.0
click at [748, 418] on div "Paddle & Dine on the Rideau" at bounding box center [784, 428] width 386 height 20
click at [821, 418] on div "Paddle & Dine on the Rideau" at bounding box center [784, 428] width 386 height 20
drag, startPoint x: 847, startPoint y: 407, endPoint x: 591, endPoint y: 401, distance: 256.1
click at [592, 418] on div "Paddle & Dine on the Rideau" at bounding box center [784, 428] width 386 height 20
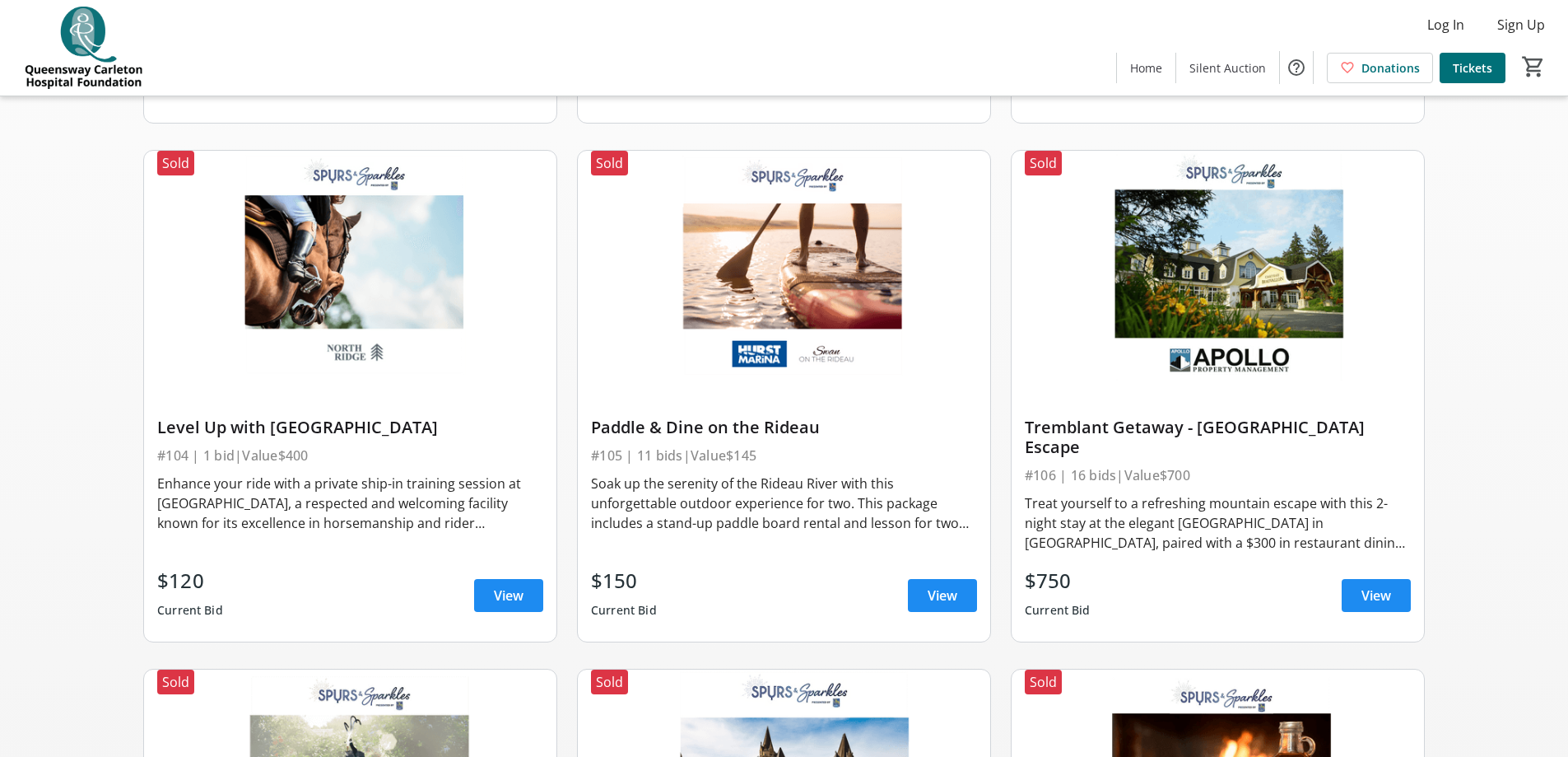
click at [590, 401] on div "Paddle & Dine on the Rideau #105 | 11 bids | Value $145 Soak up the serenity of…" at bounding box center [784, 511] width 412 height 258
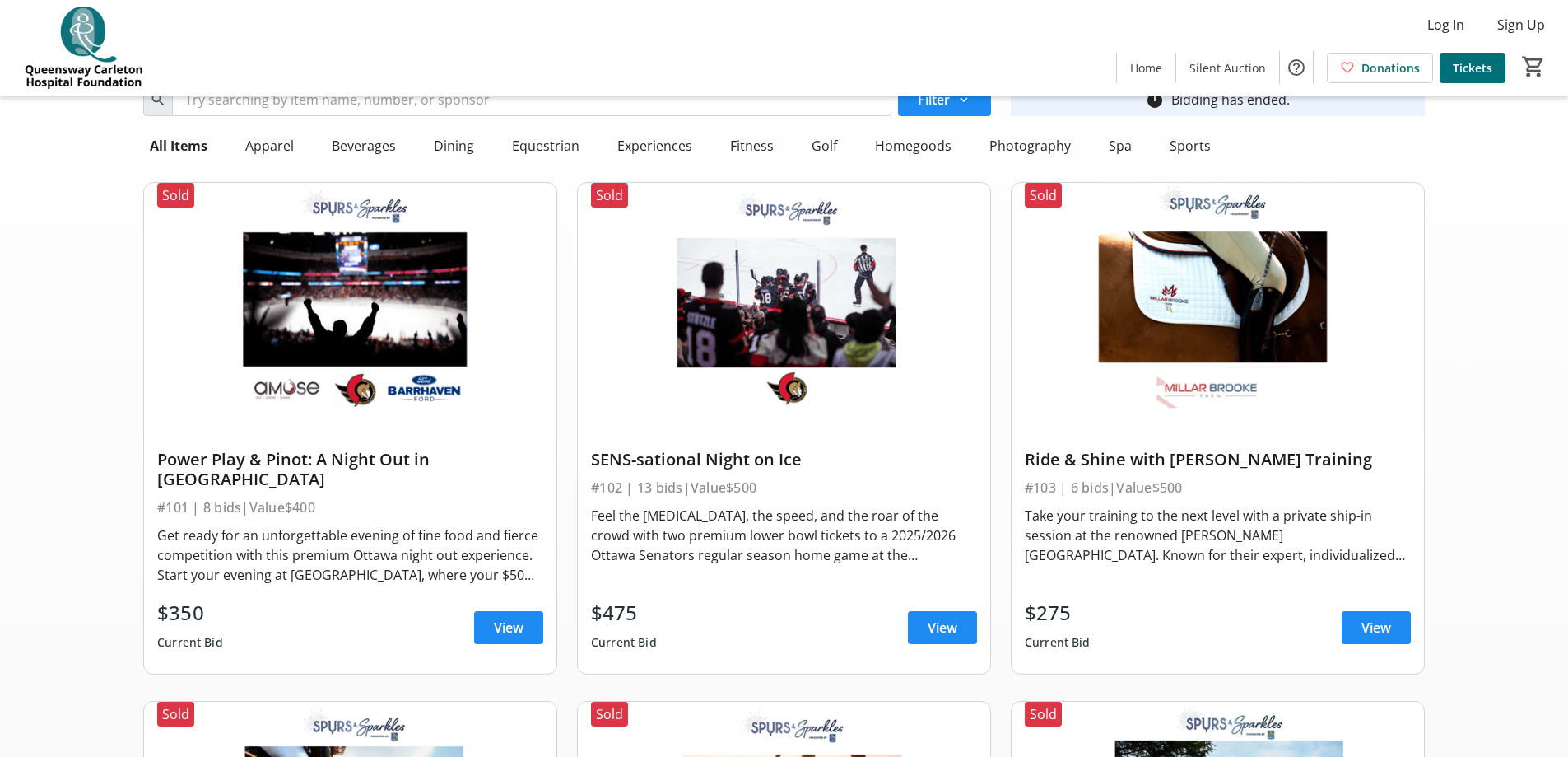
scroll to position [34, 0]
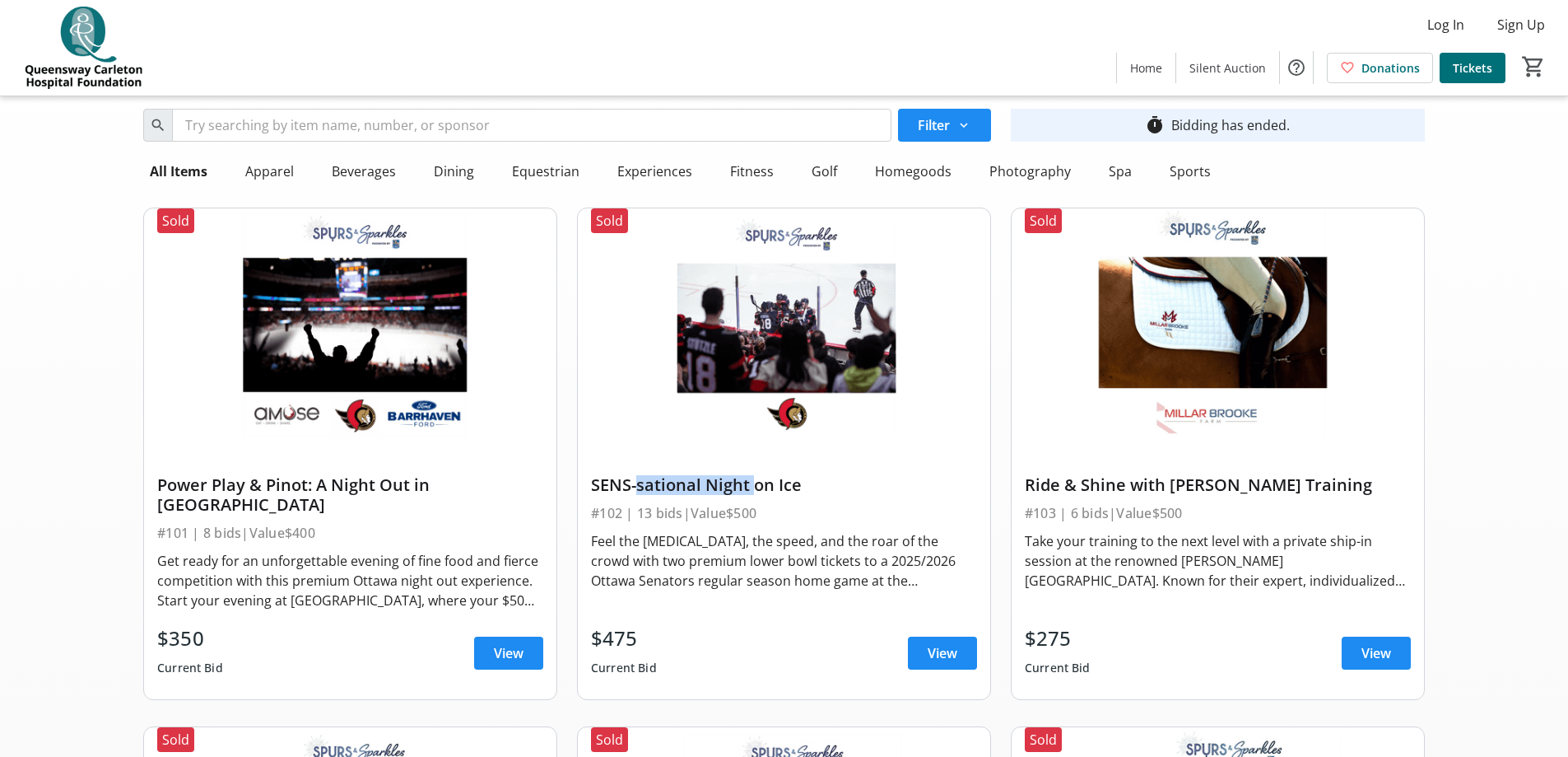
drag, startPoint x: 630, startPoint y: 492, endPoint x: 766, endPoint y: 484, distance: 136.2
click at [752, 459] on div "SENS-sational Night on Ice" at bounding box center [784, 485] width 386 height 20
click at [777, 459] on div "SENS-sational Night on Ice" at bounding box center [784, 485] width 386 height 20
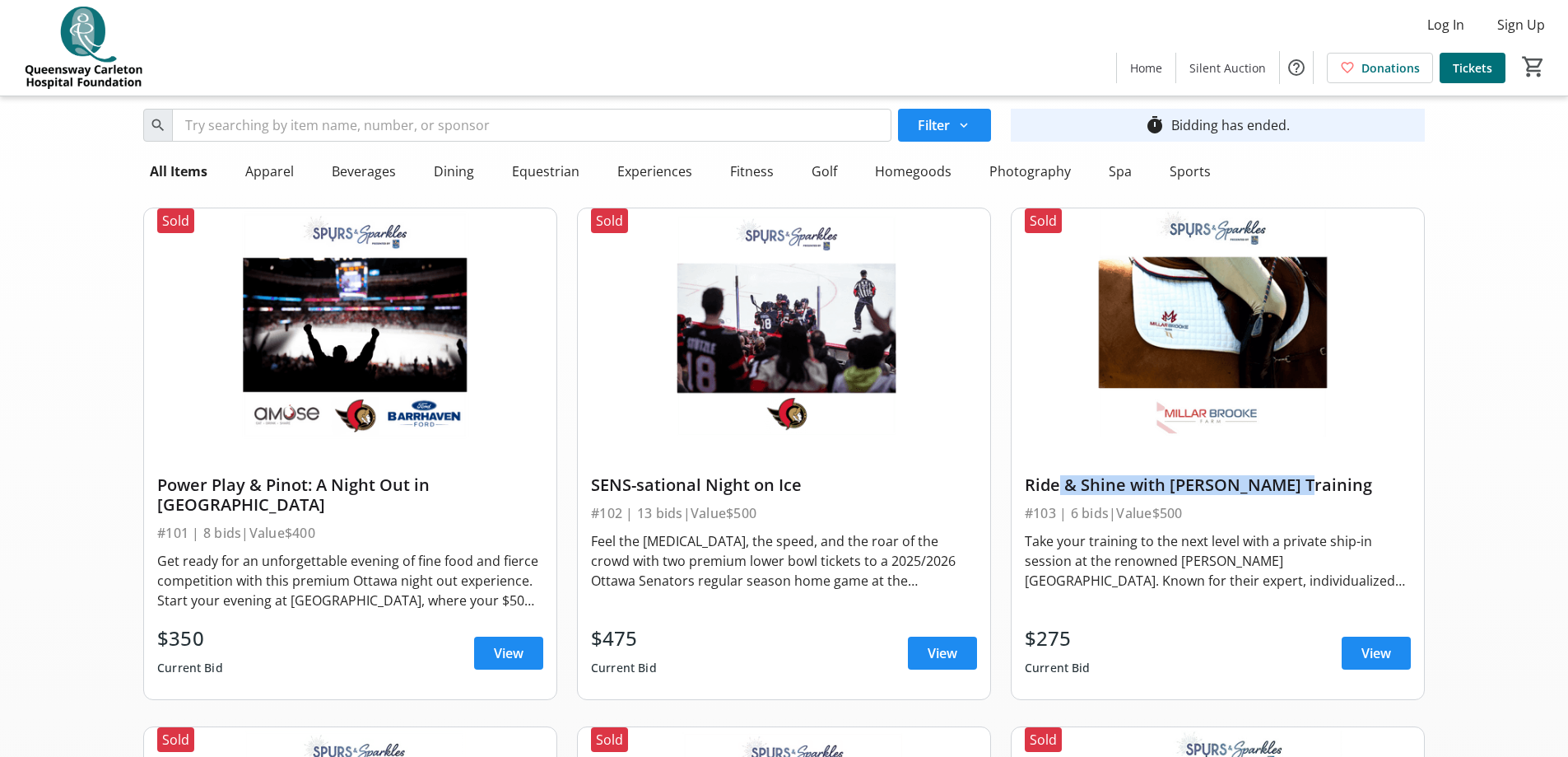
drag, startPoint x: 1121, startPoint y: 487, endPoint x: 1304, endPoint y: 480, distance: 183.1
click at [1053, 459] on div "Ride & Shine with [PERSON_NAME] Training" at bounding box center [1217, 485] width 386 height 20
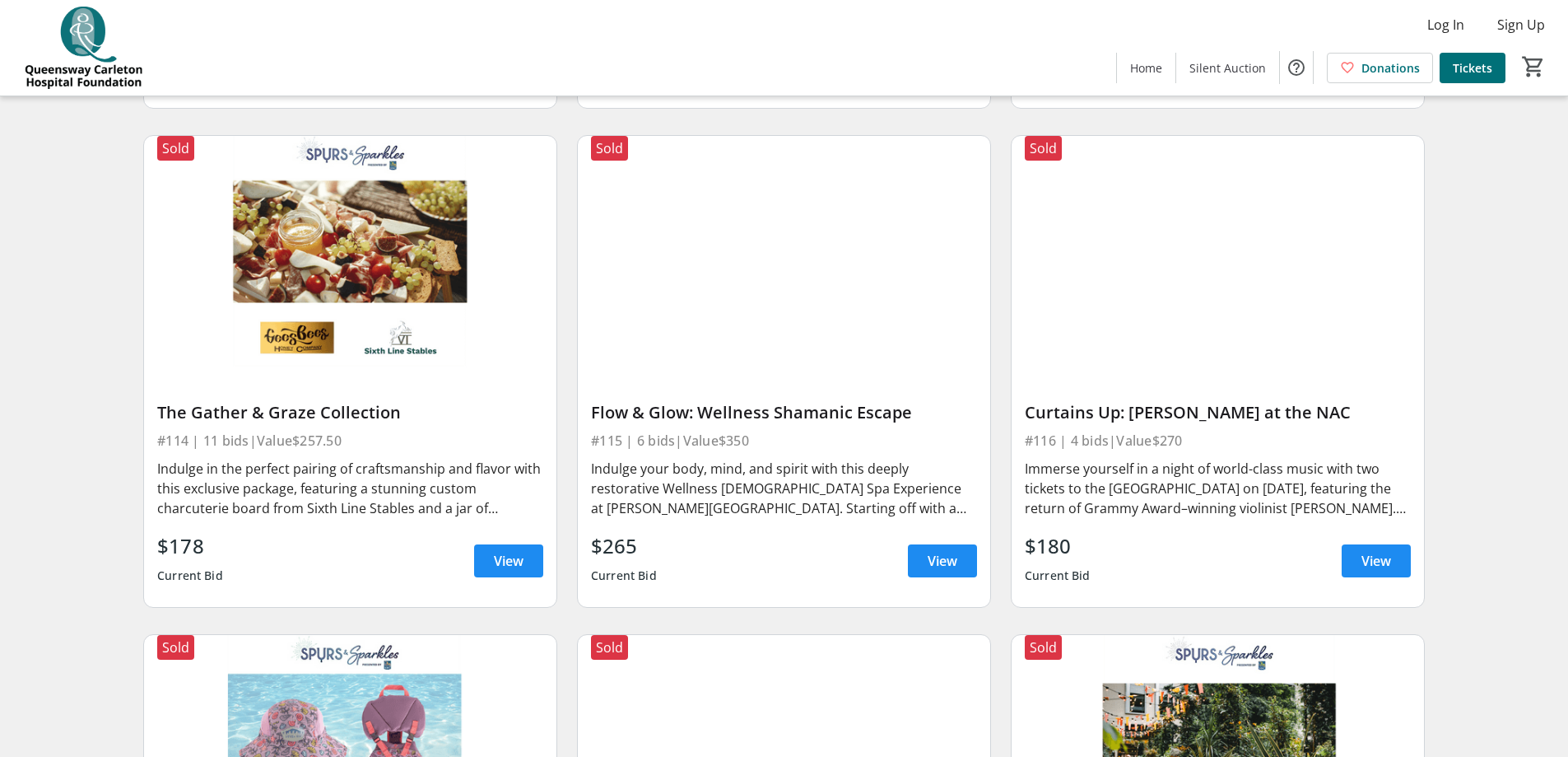
scroll to position [2388, 0]
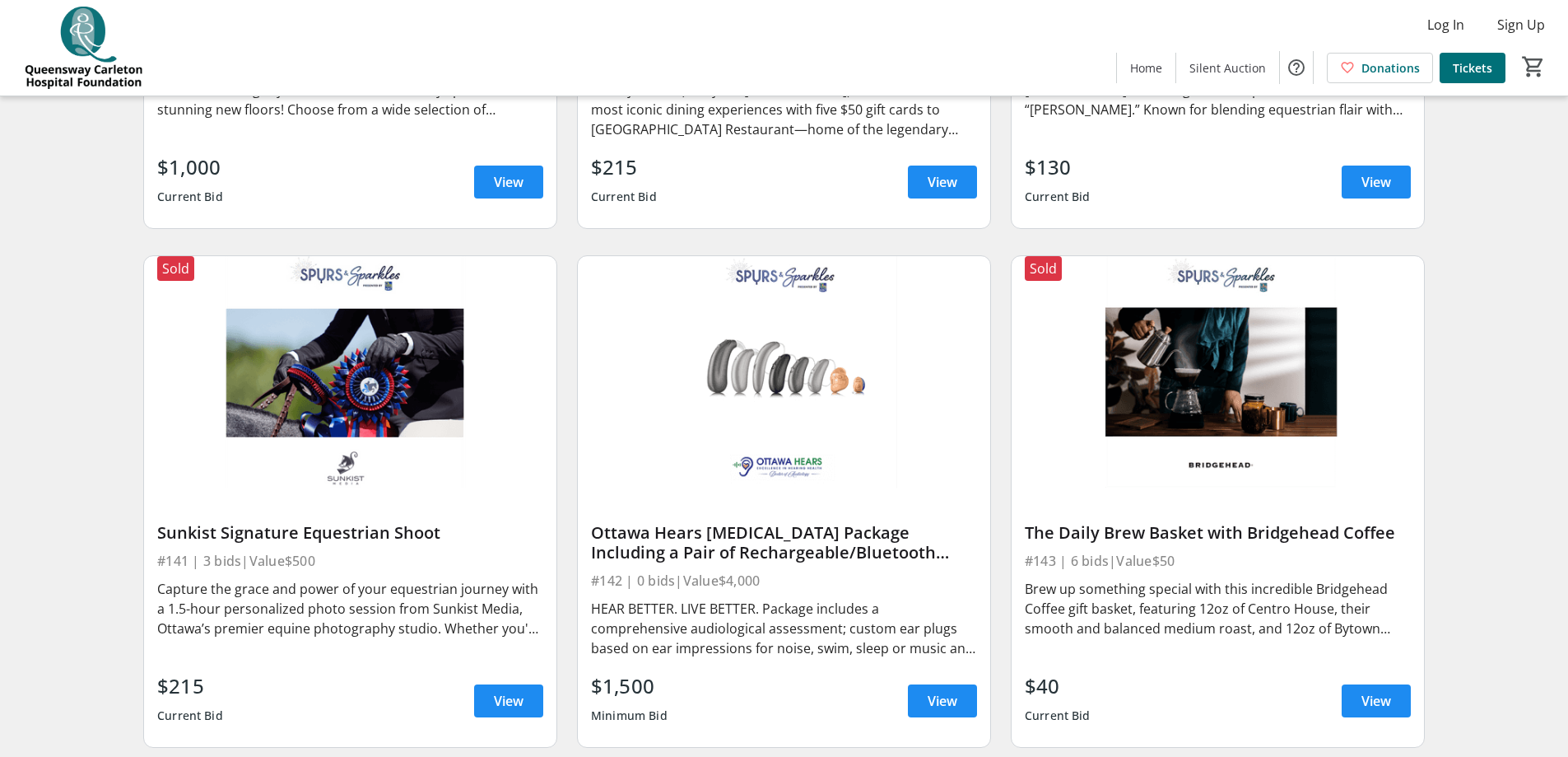
scroll to position [6917, 0]
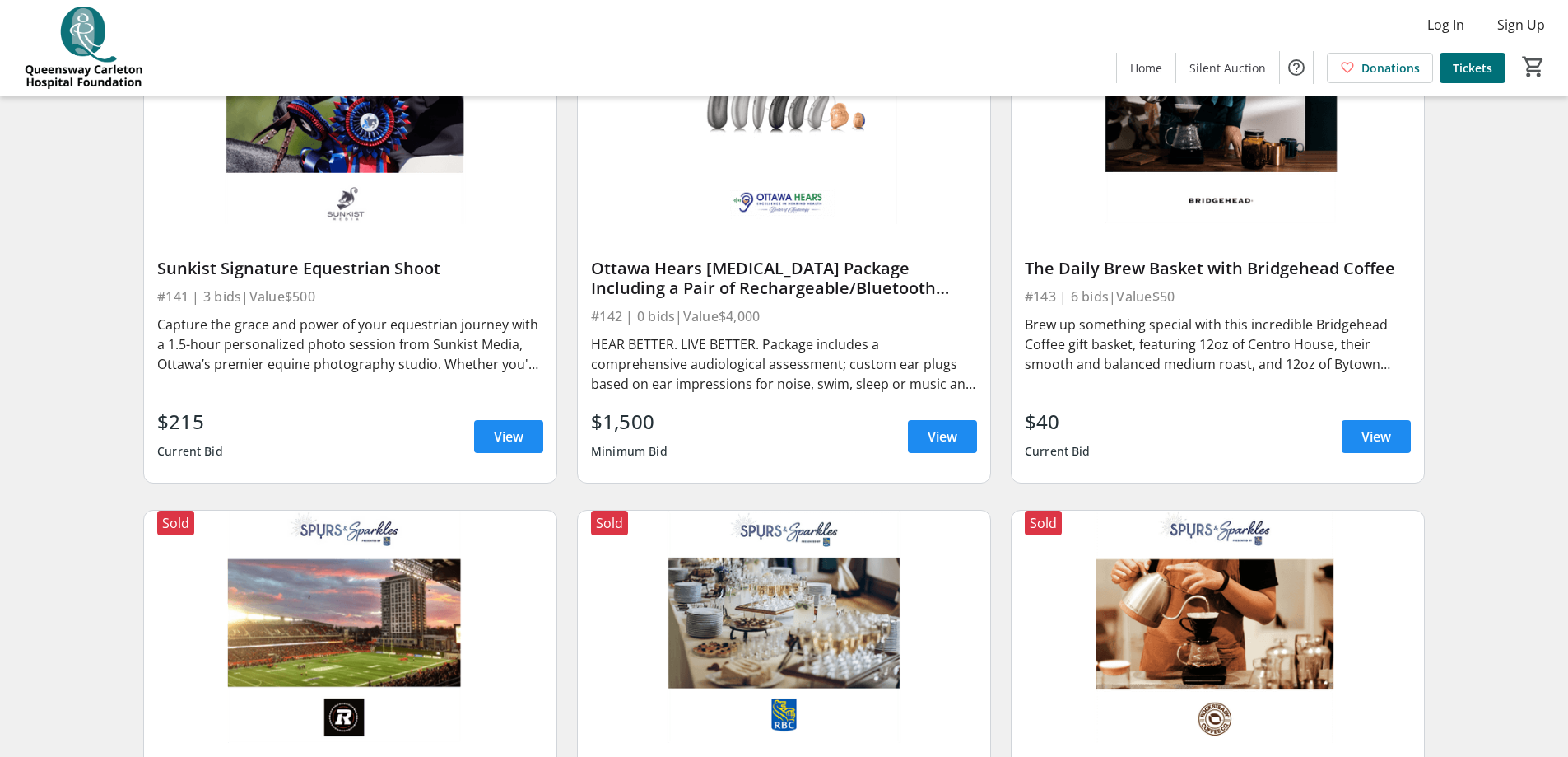
click at [298, 314] on div "Capture the grace and power of your equestrian journey with a 1.5-hour personal…" at bounding box center [350, 344] width 386 height 59
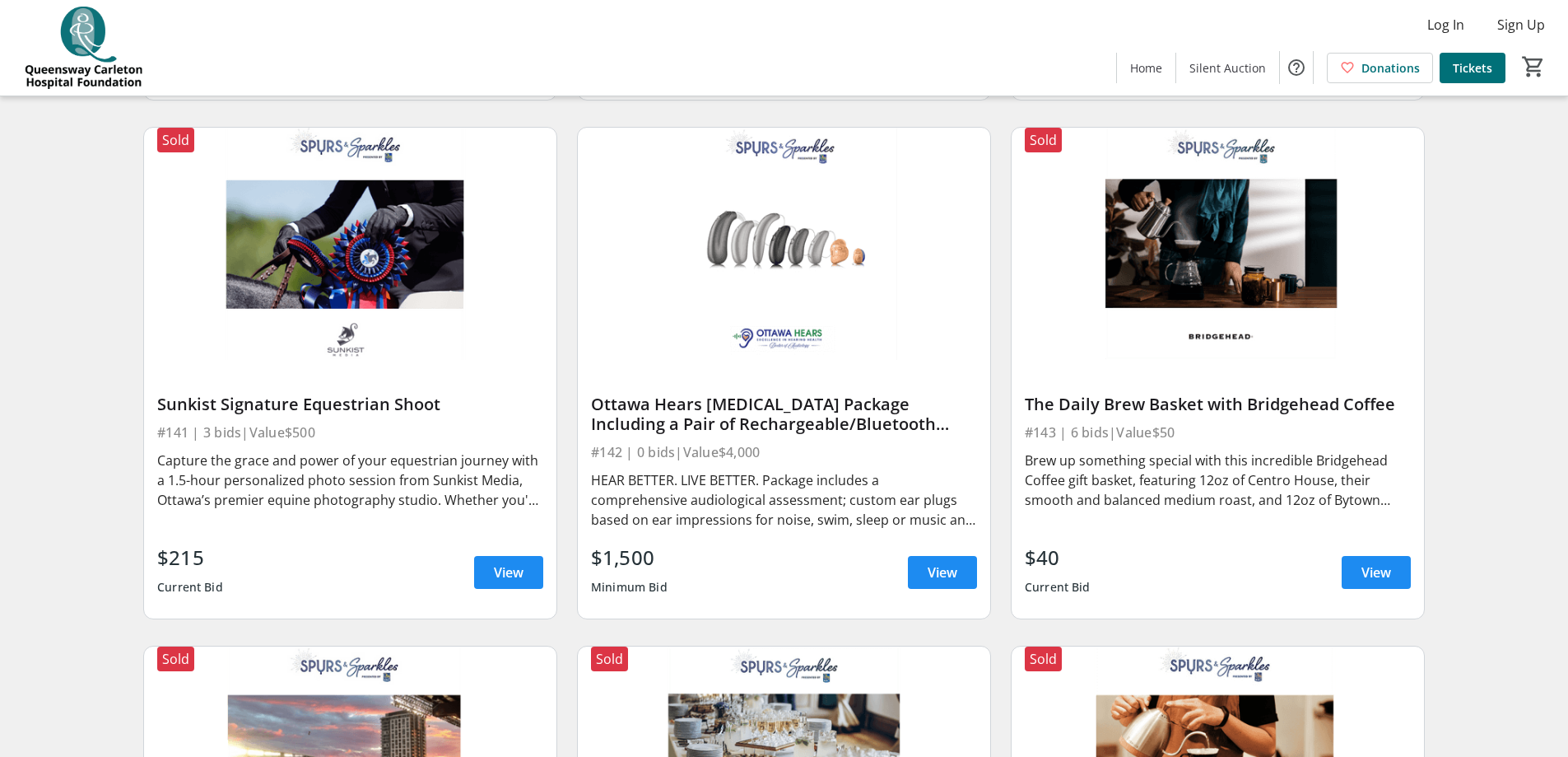
scroll to position [6752, 0]
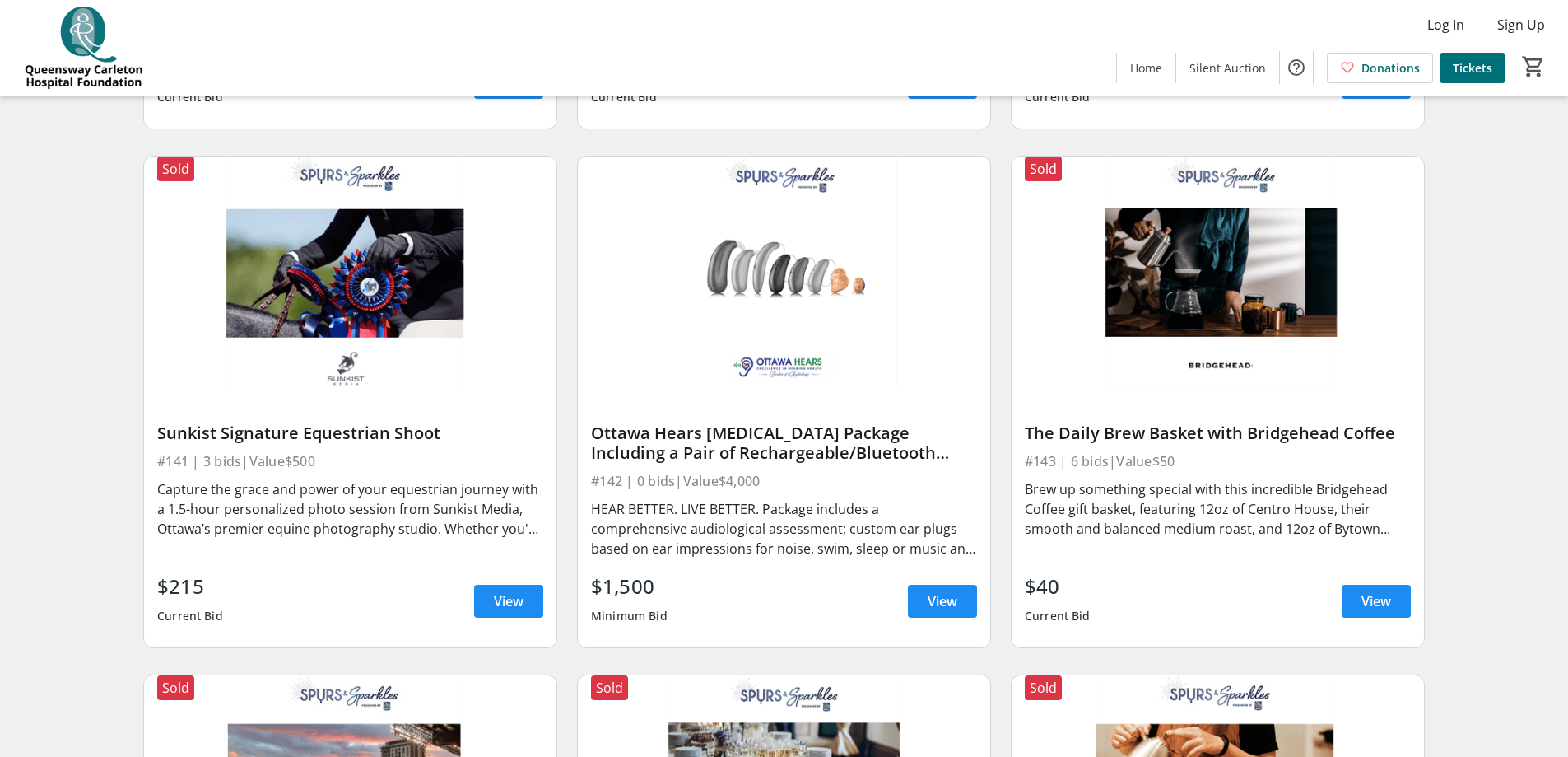
click at [503, 459] on div "Capture the grace and power of your equestrian journey with a 1.5-hour personal…" at bounding box center [350, 509] width 386 height 59
